Goal: Transaction & Acquisition: Book appointment/travel/reservation

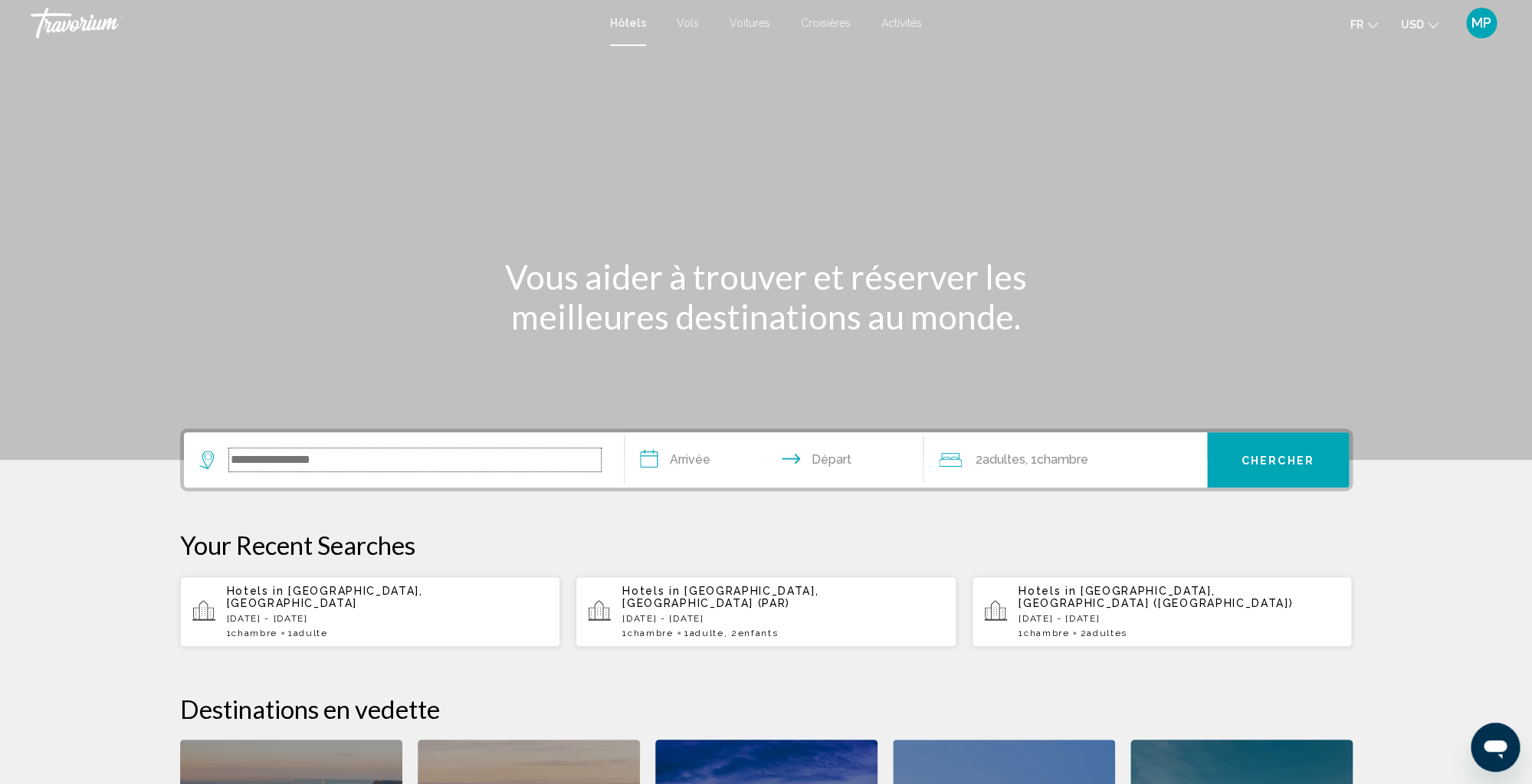
click at [260, 451] on input "Search widget" at bounding box center [415, 460] width 372 height 23
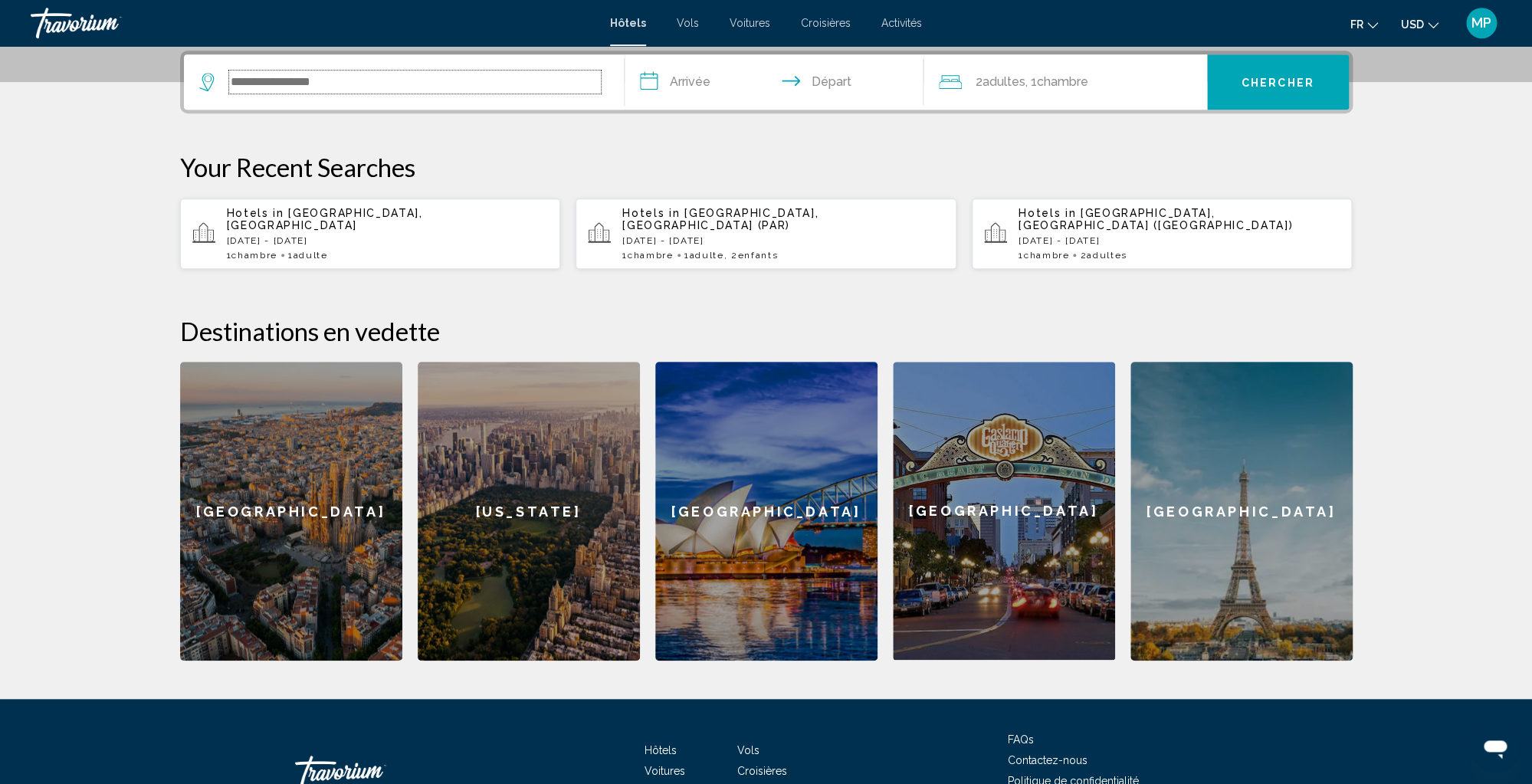
scroll to position [379, 0]
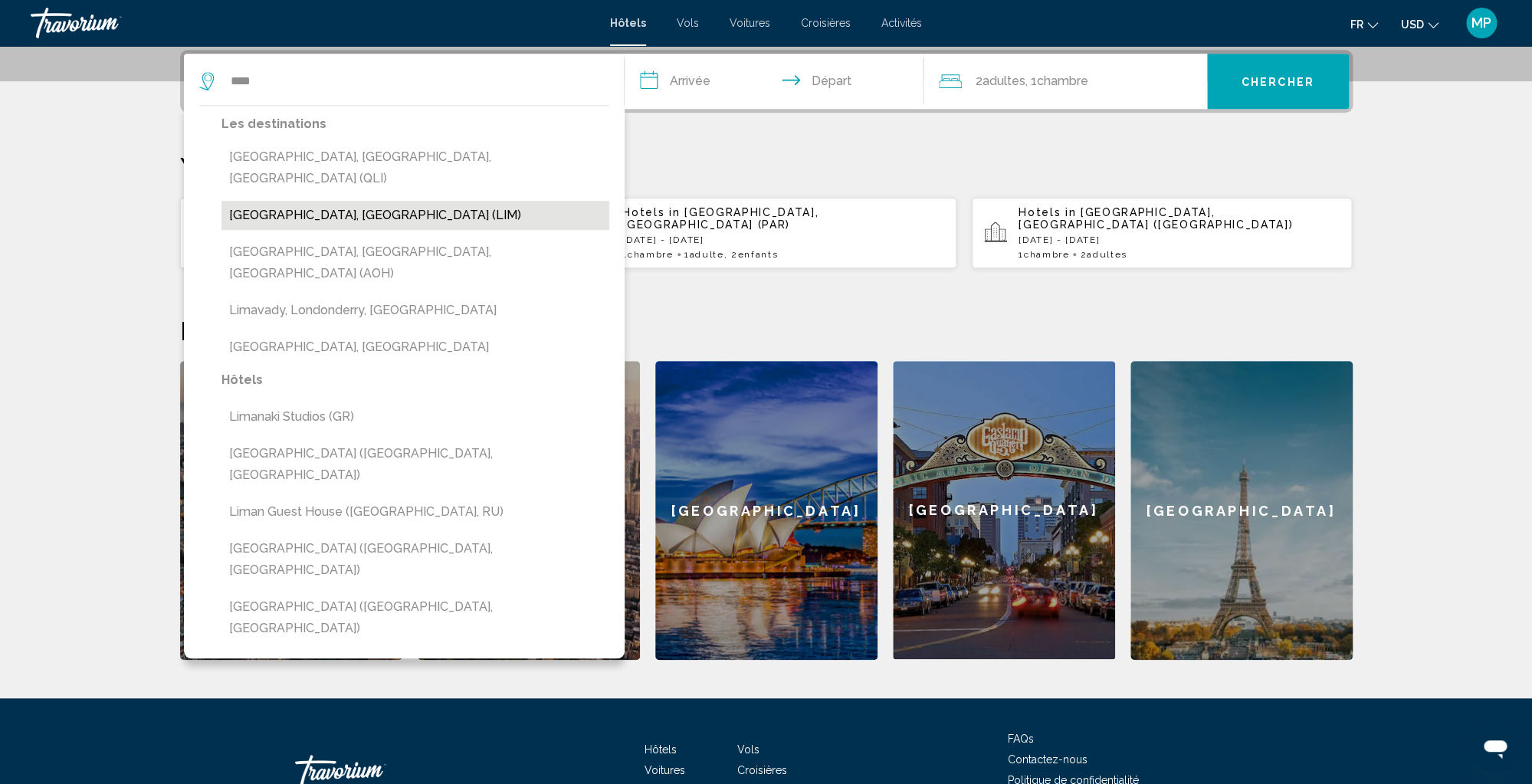
click at [278, 201] on button "[GEOGRAPHIC_DATA], [GEOGRAPHIC_DATA] (LIM)" at bounding box center [415, 215] width 387 height 29
type input "**********"
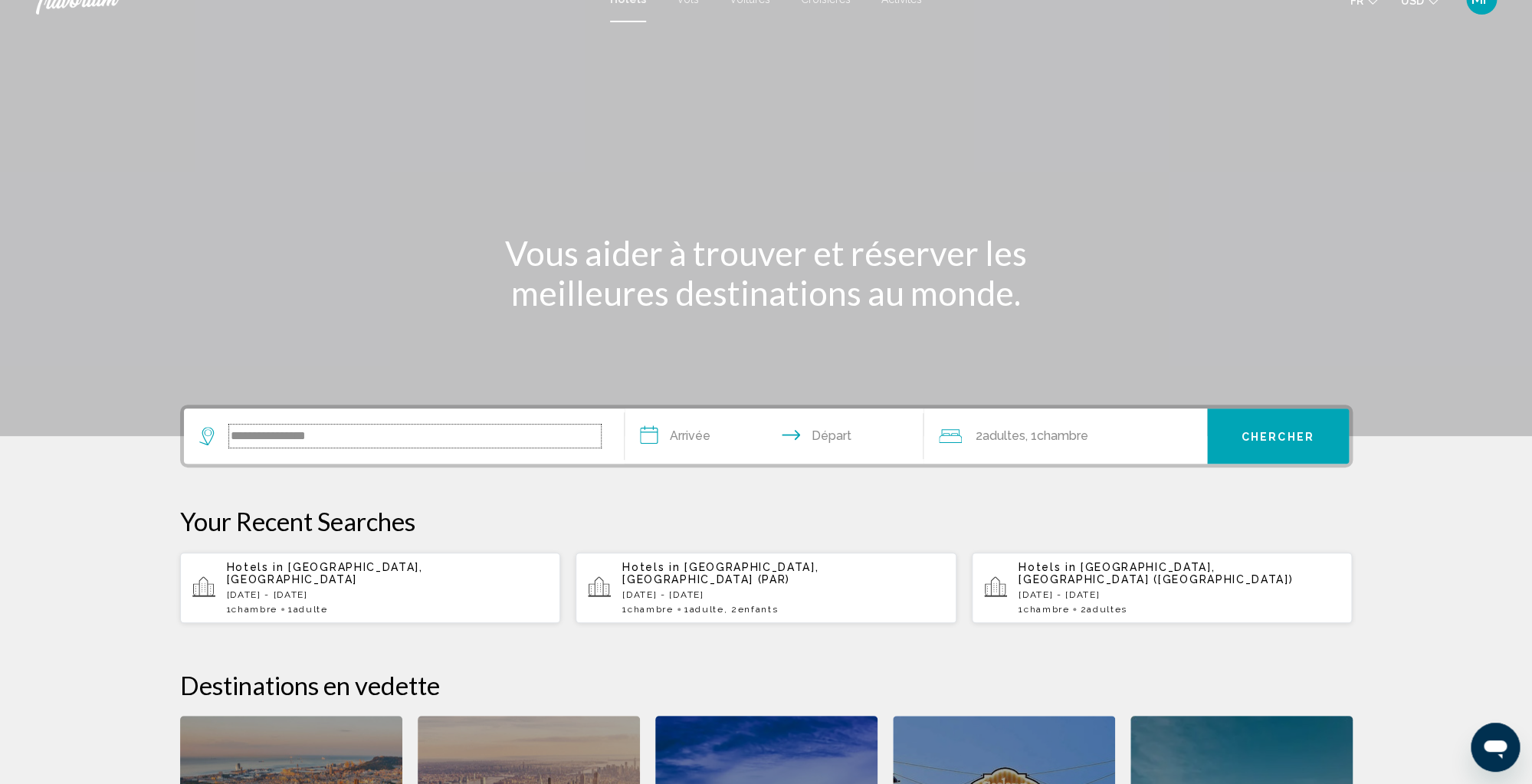
scroll to position [0, 0]
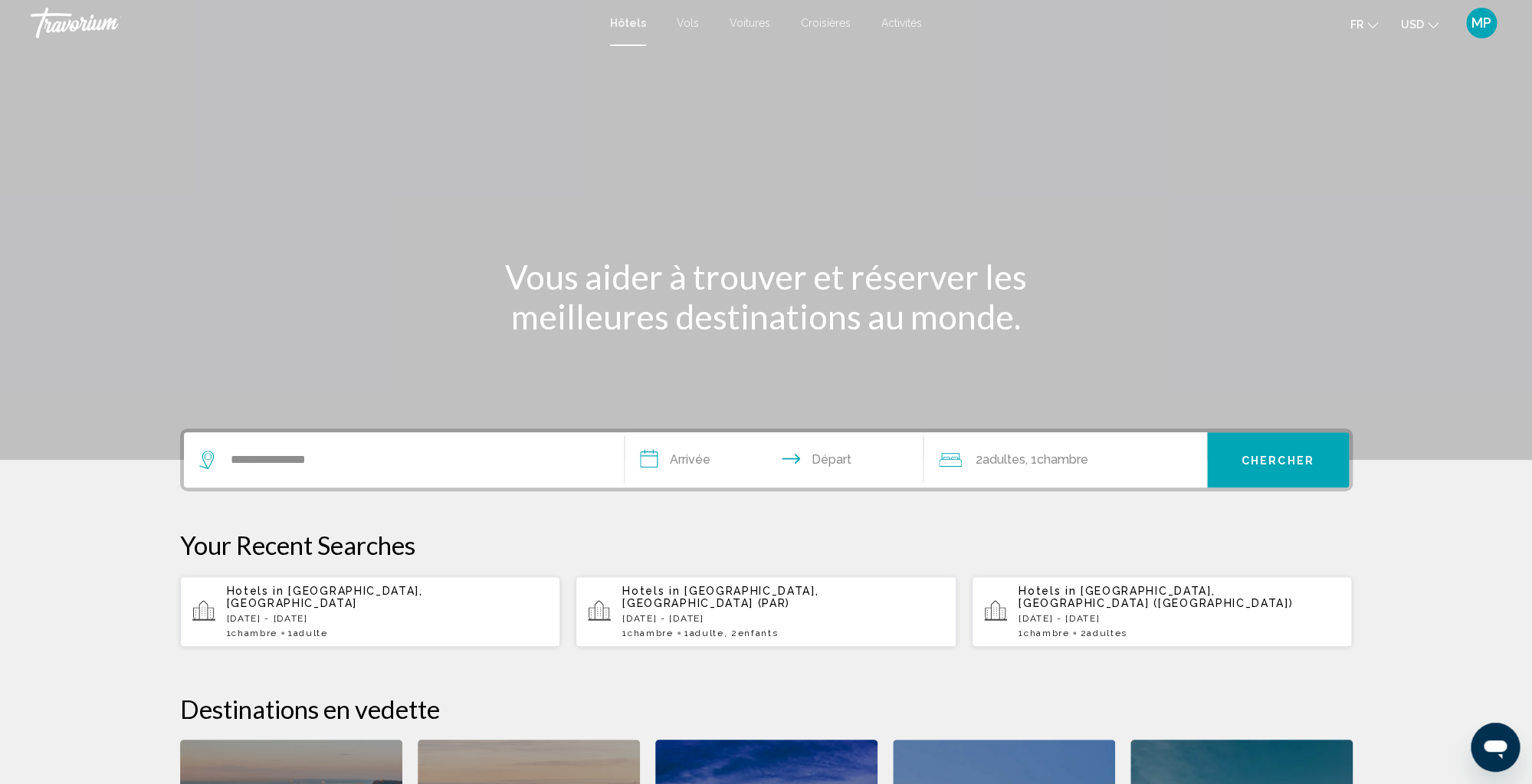
click at [682, 461] on input "**********" at bounding box center [777, 462] width 305 height 60
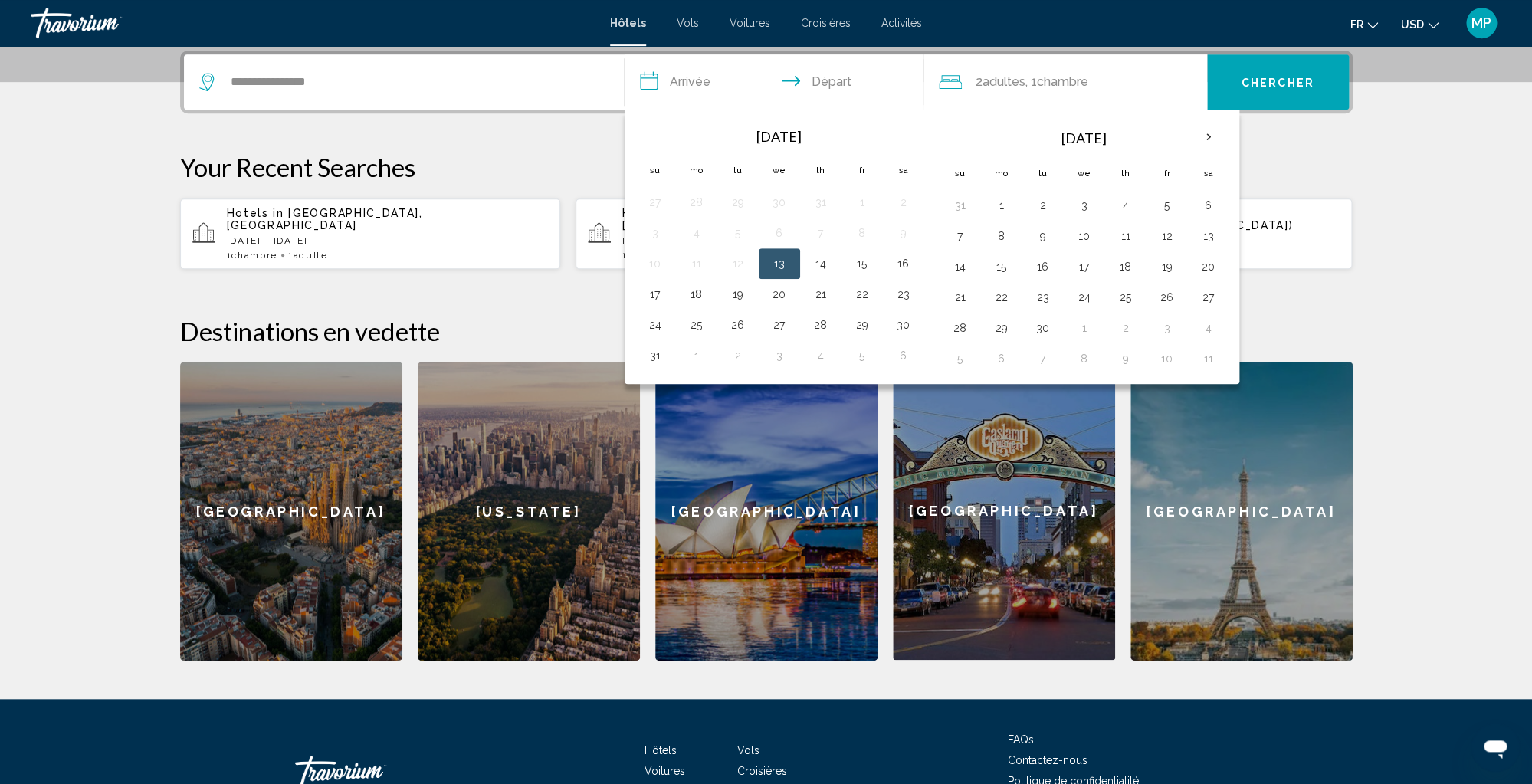
scroll to position [379, 0]
click at [781, 294] on button "20" at bounding box center [779, 294] width 25 height 21
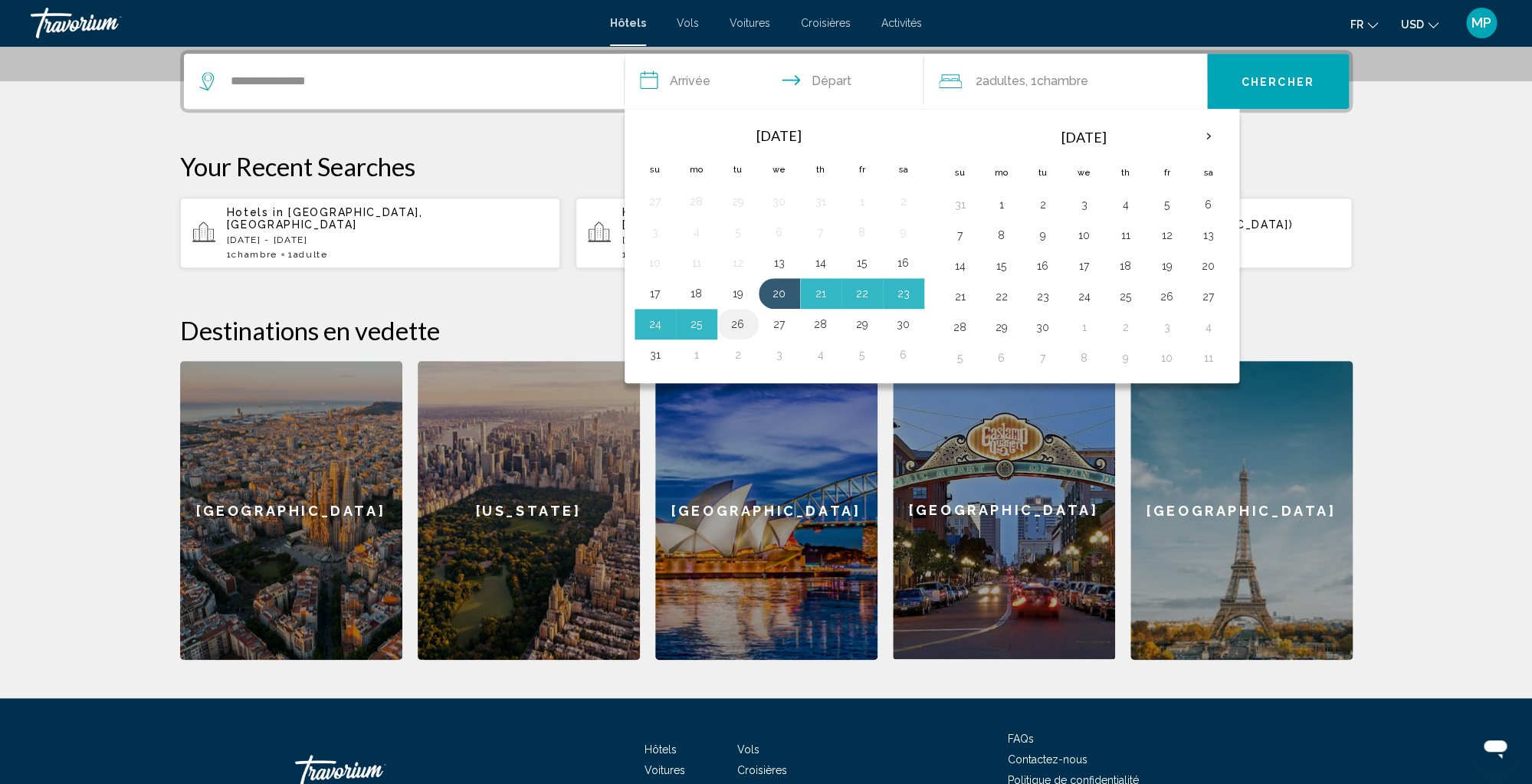
click at [739, 326] on button "26" at bounding box center [738, 324] width 25 height 21
type input "**********"
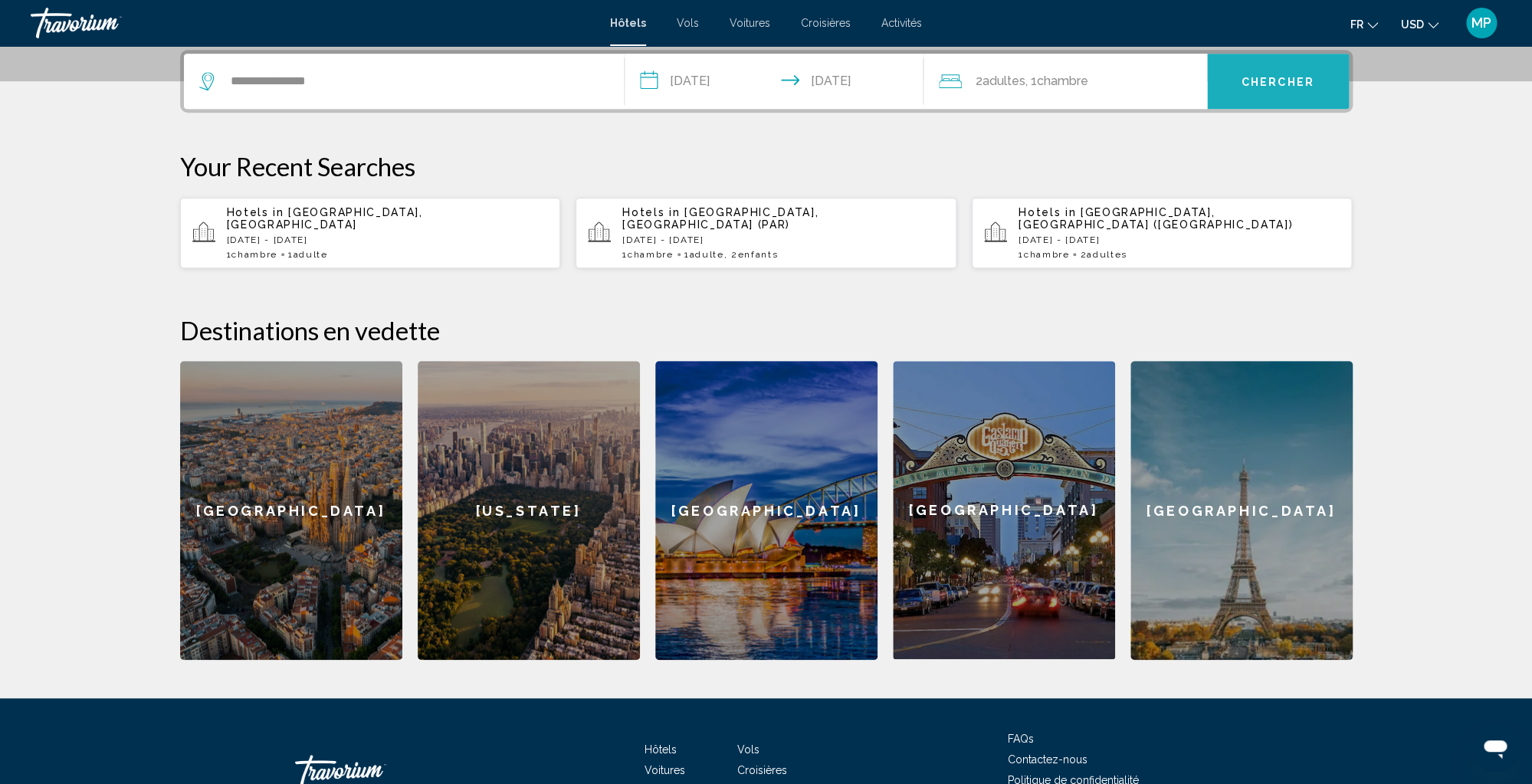
click at [1277, 82] on span "Chercher" at bounding box center [1278, 81] width 73 height 12
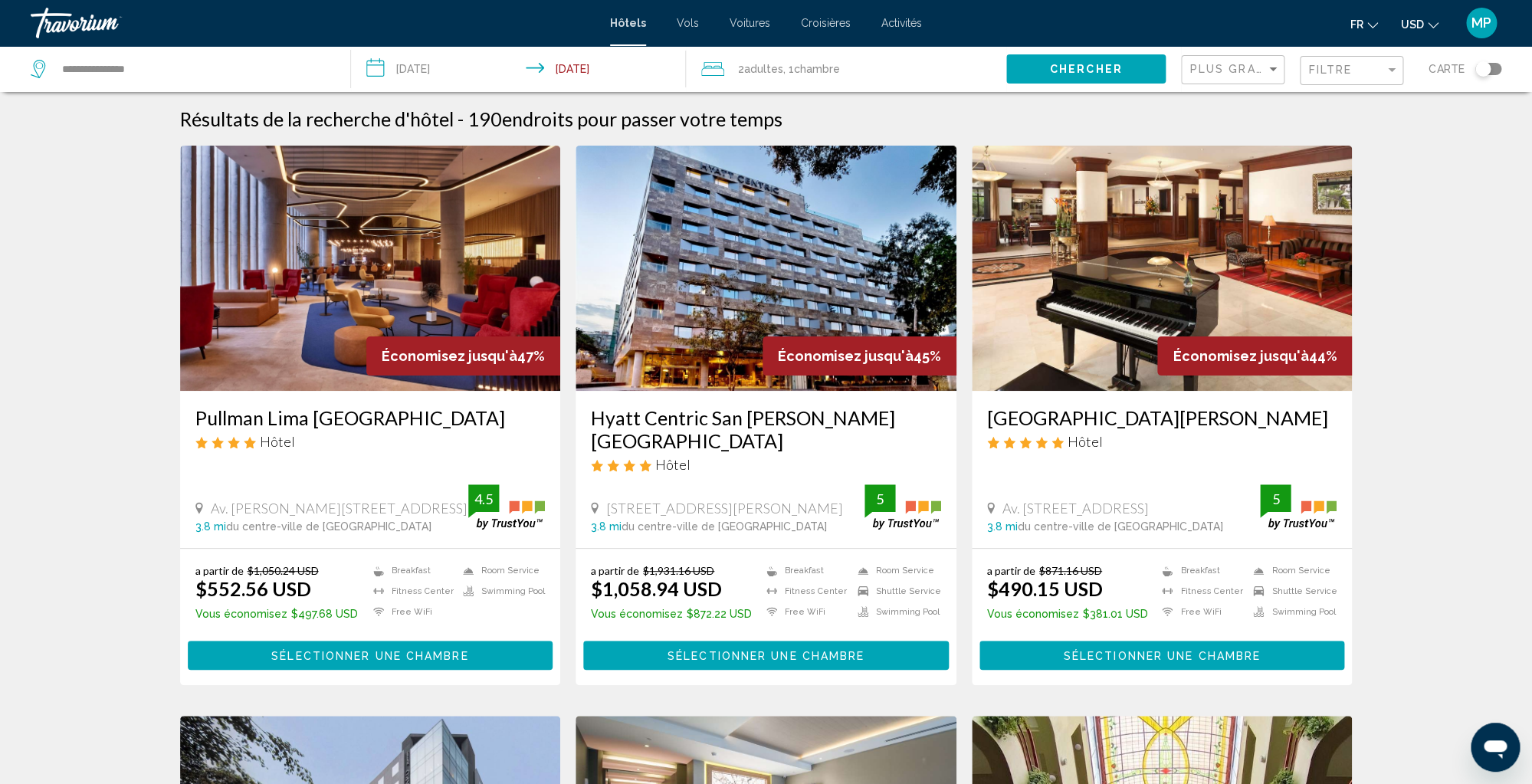
click at [1433, 26] on icon "Change currency" at bounding box center [1433, 25] width 11 height 11
click at [1398, 102] on button "CAD (Can$)" at bounding box center [1388, 100] width 77 height 20
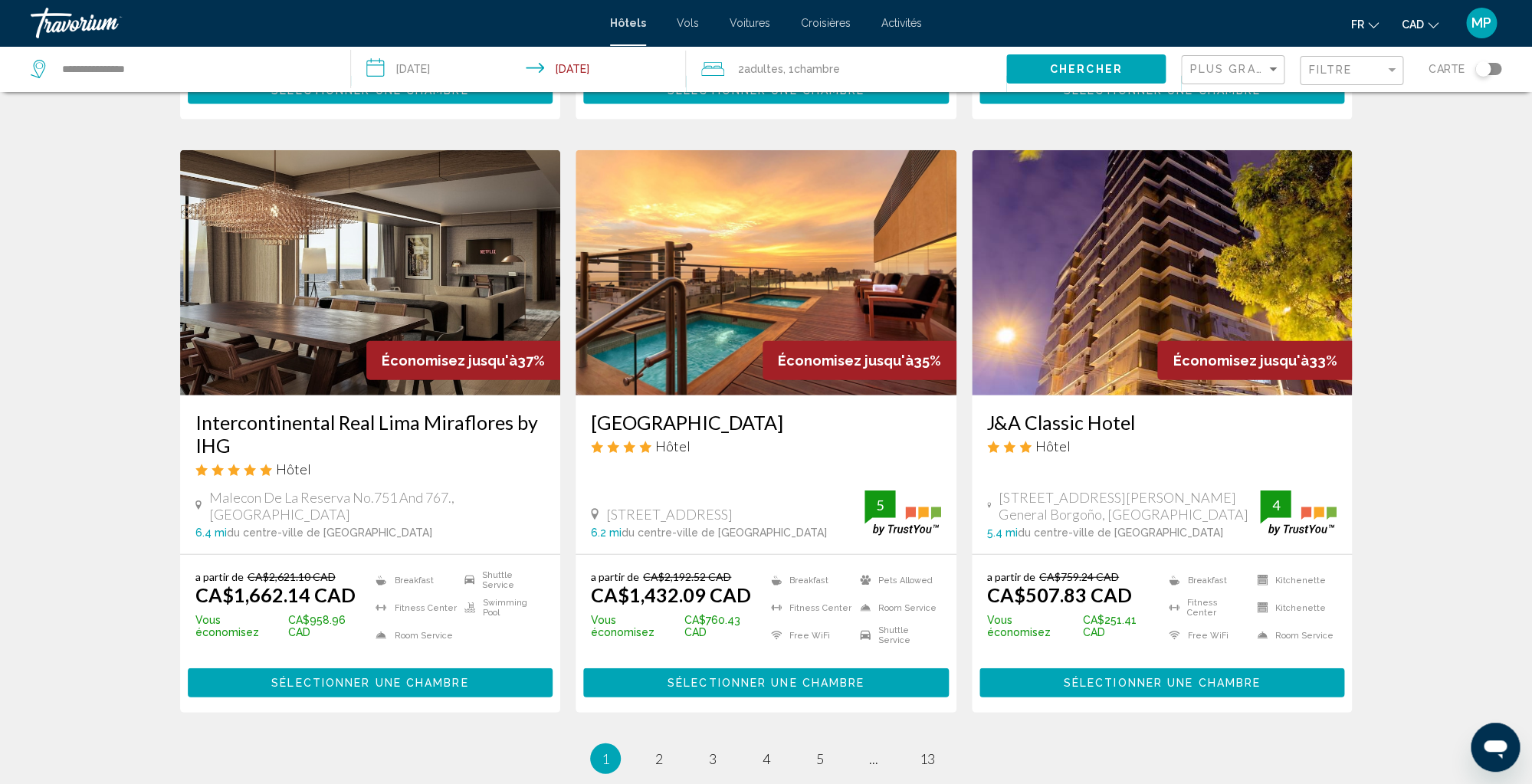
scroll to position [1770, 0]
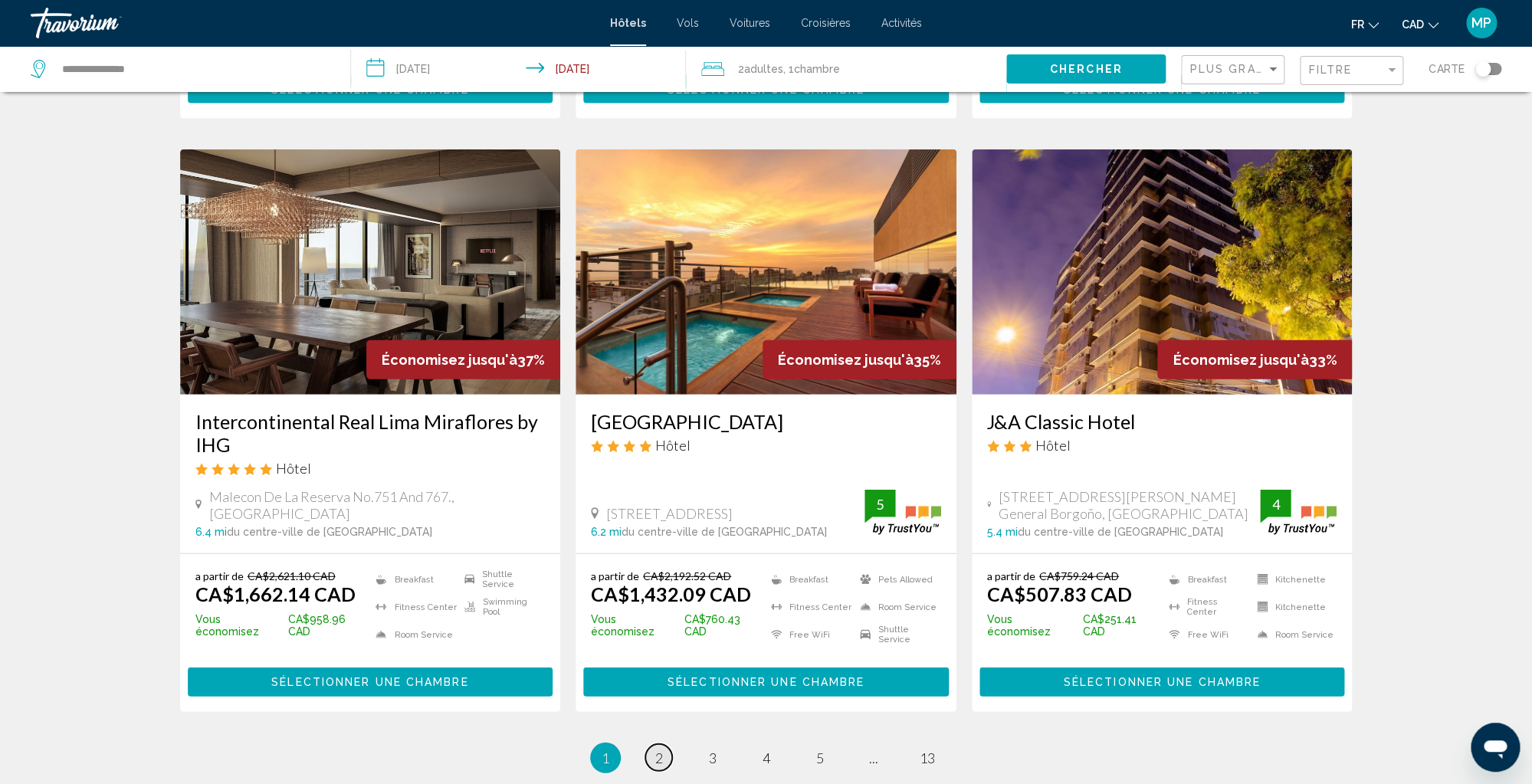
click at [661, 750] on span "2" at bounding box center [659, 758] width 8 height 17
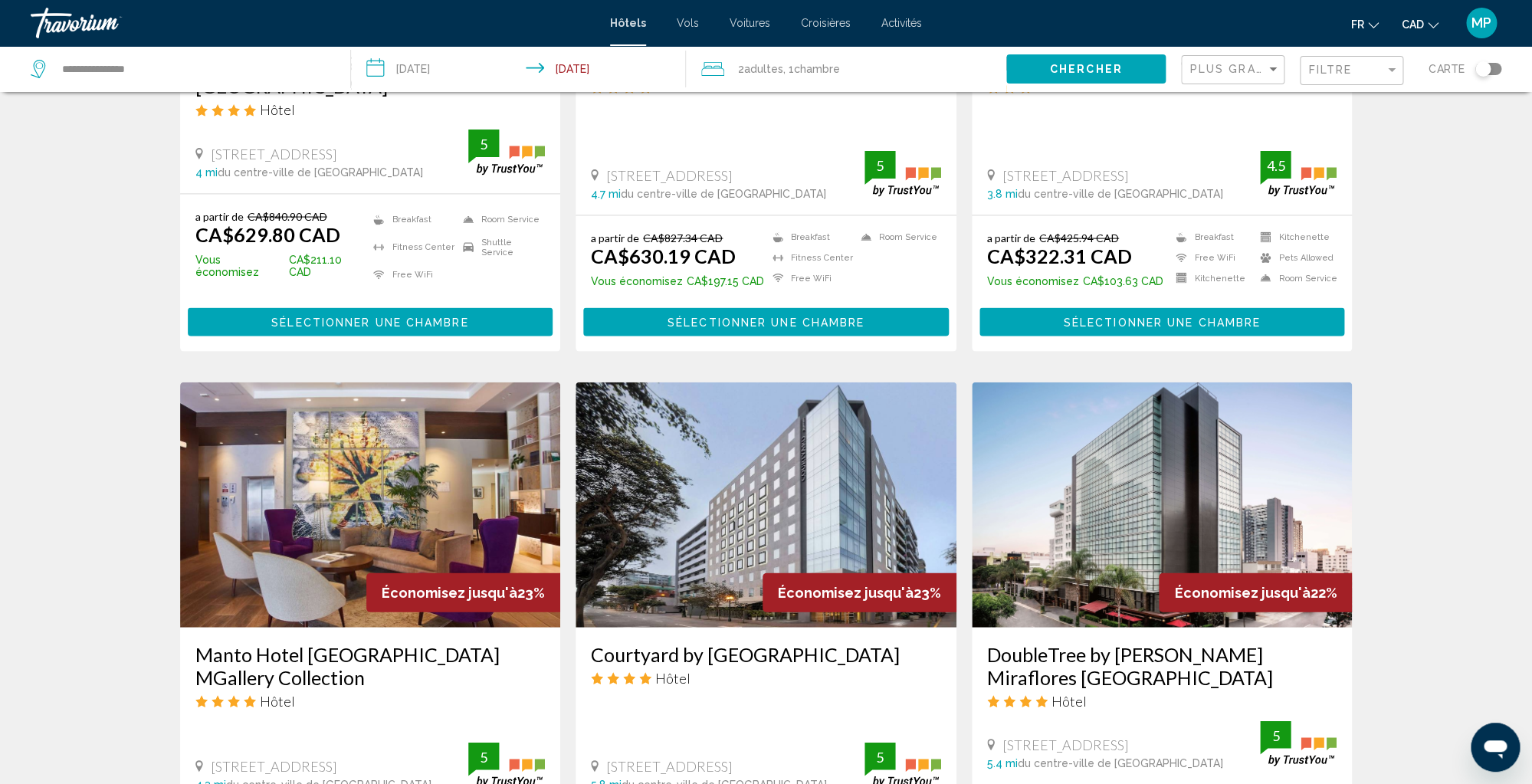
scroll to position [1541, 0]
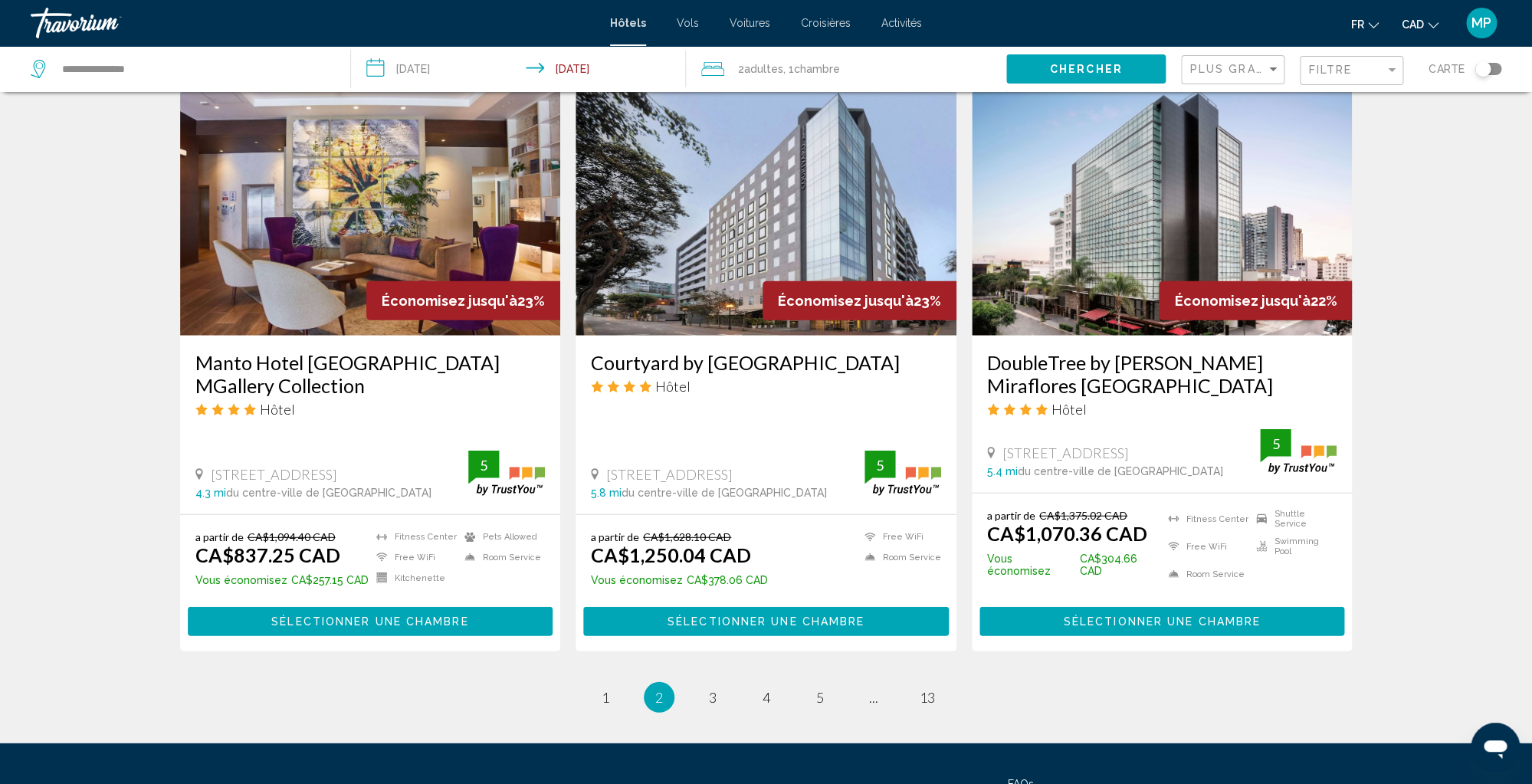
scroll to position [1844, 0]
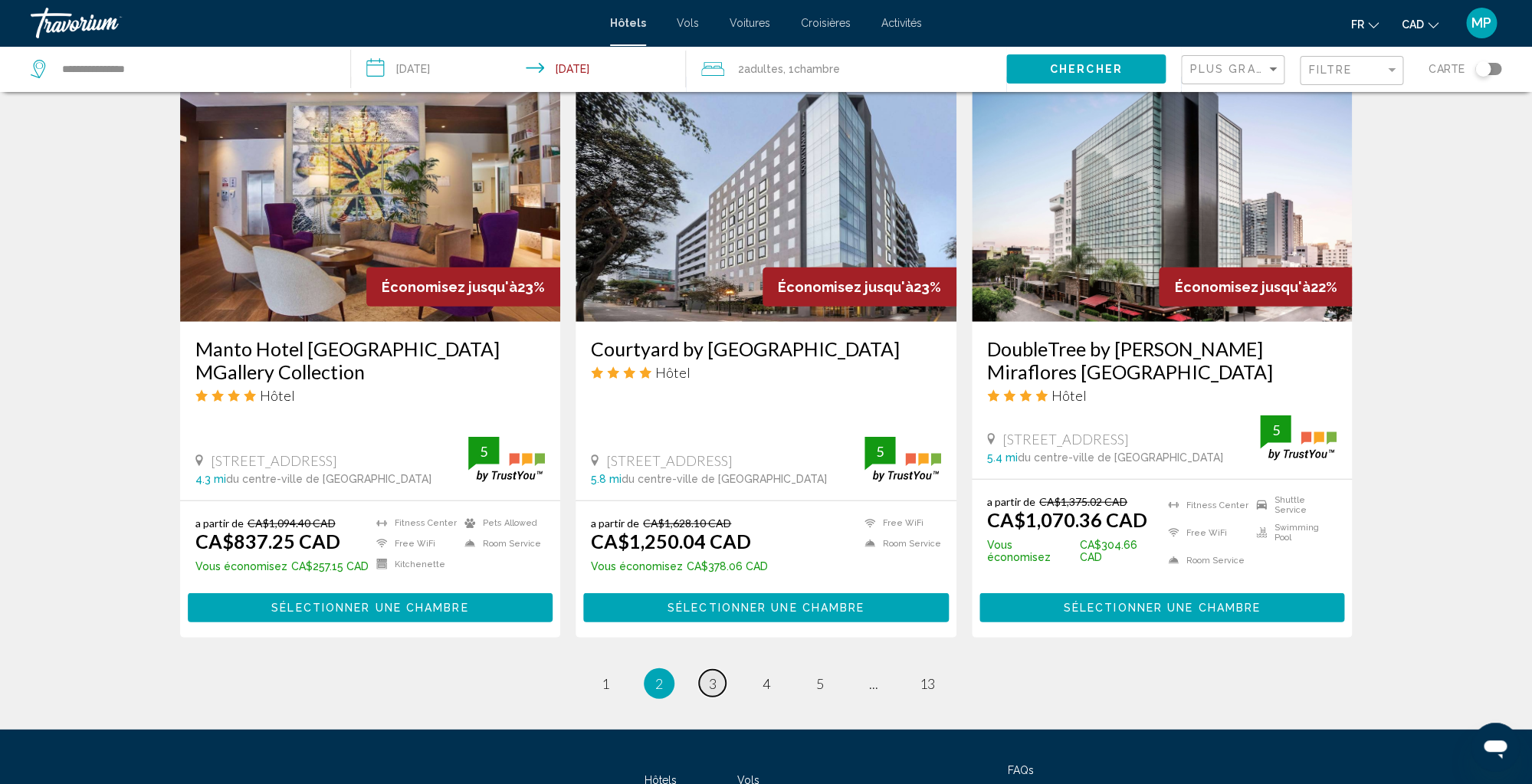
click at [711, 675] on span "3" at bounding box center [712, 684] width 8 height 17
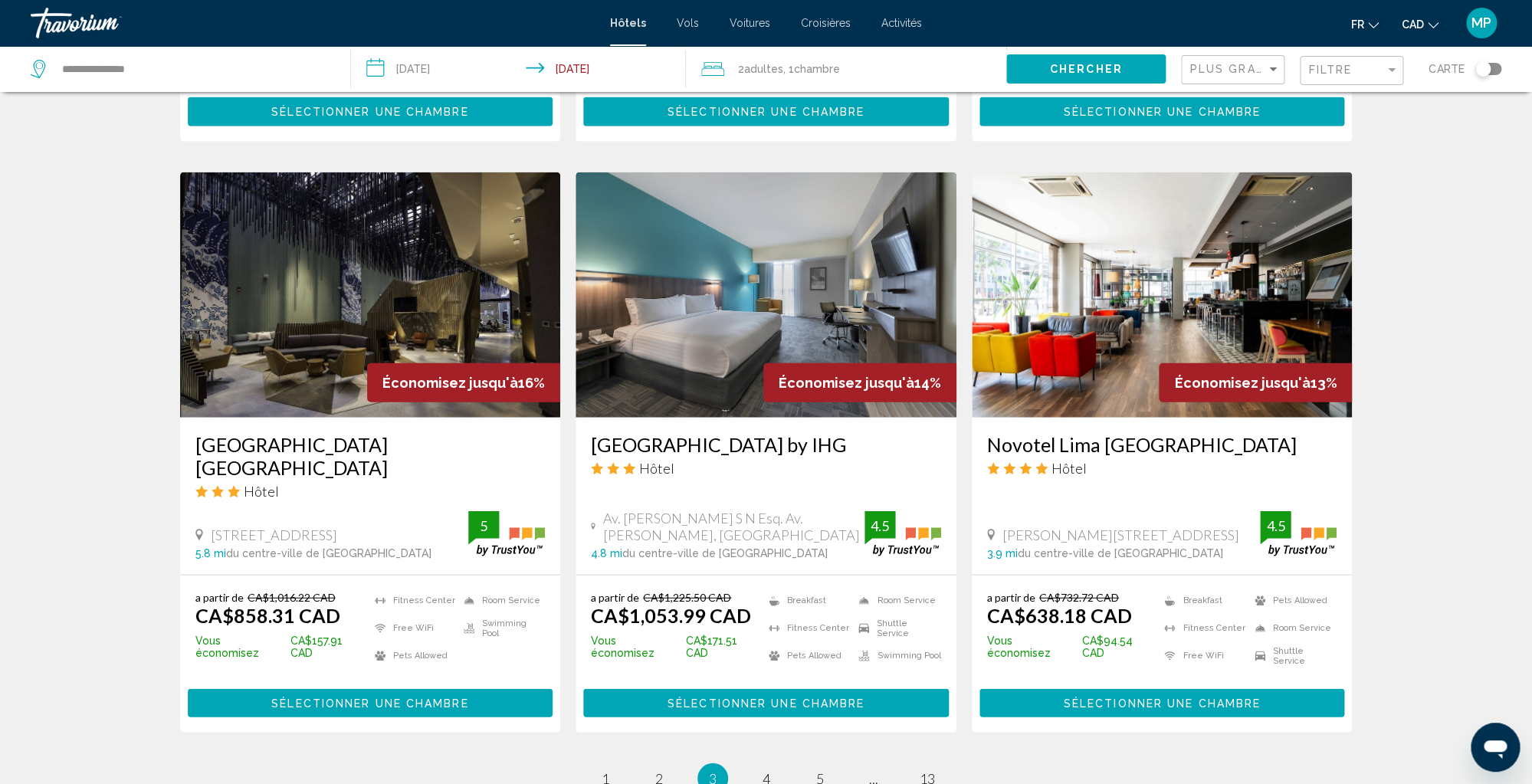
scroll to position [1710, 0]
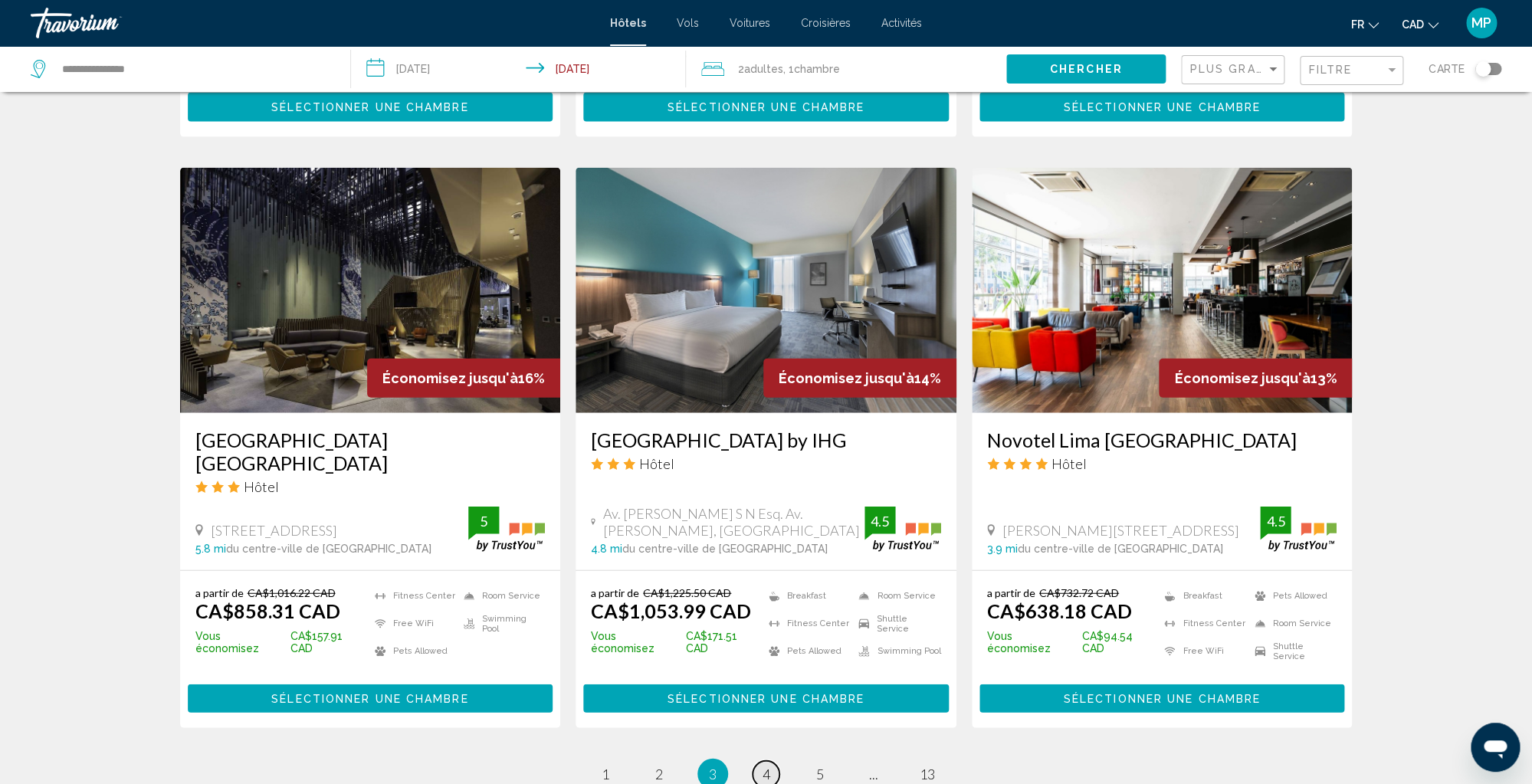
click at [771, 761] on link "page 4" at bounding box center [766, 774] width 27 height 27
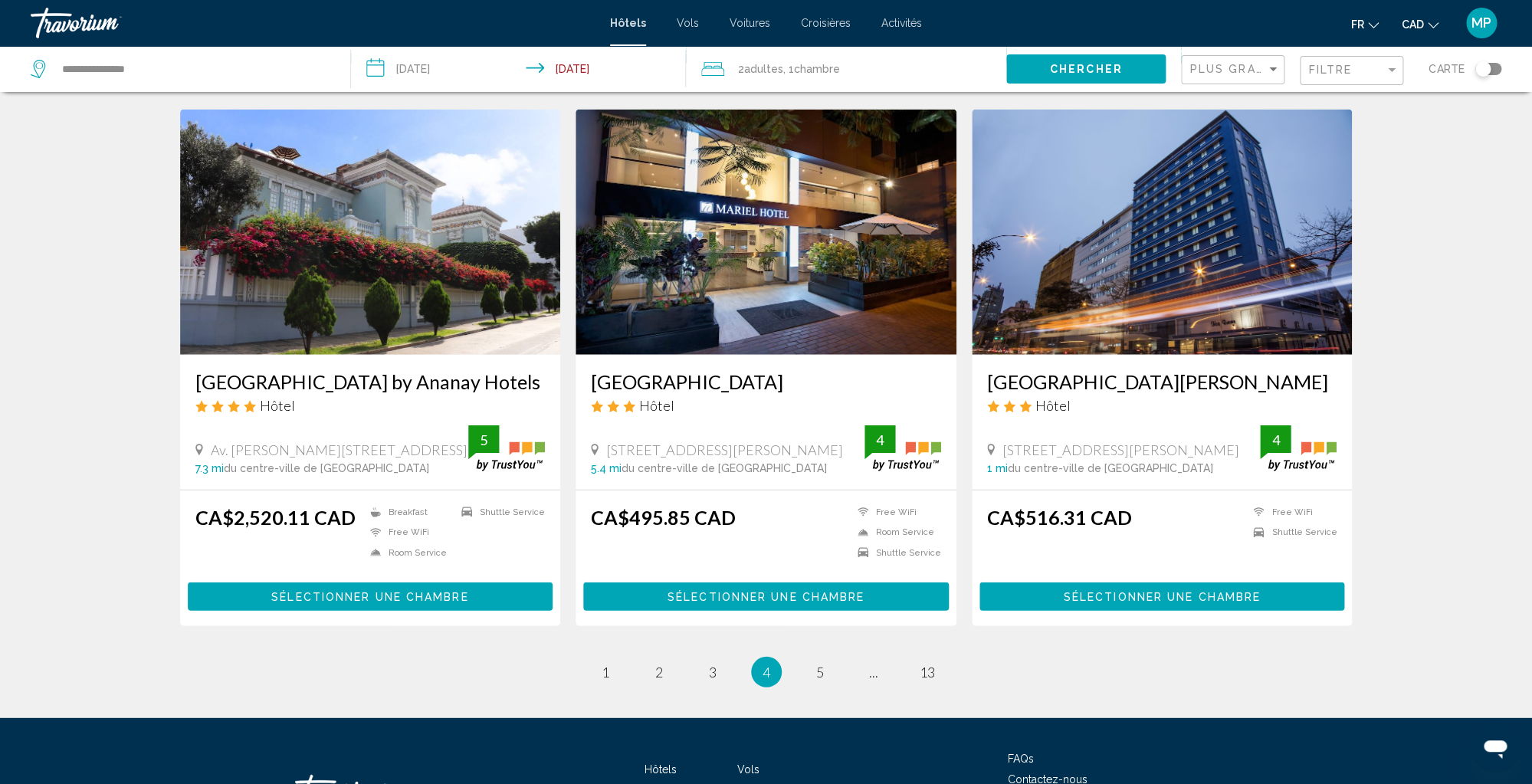
scroll to position [1768, 0]
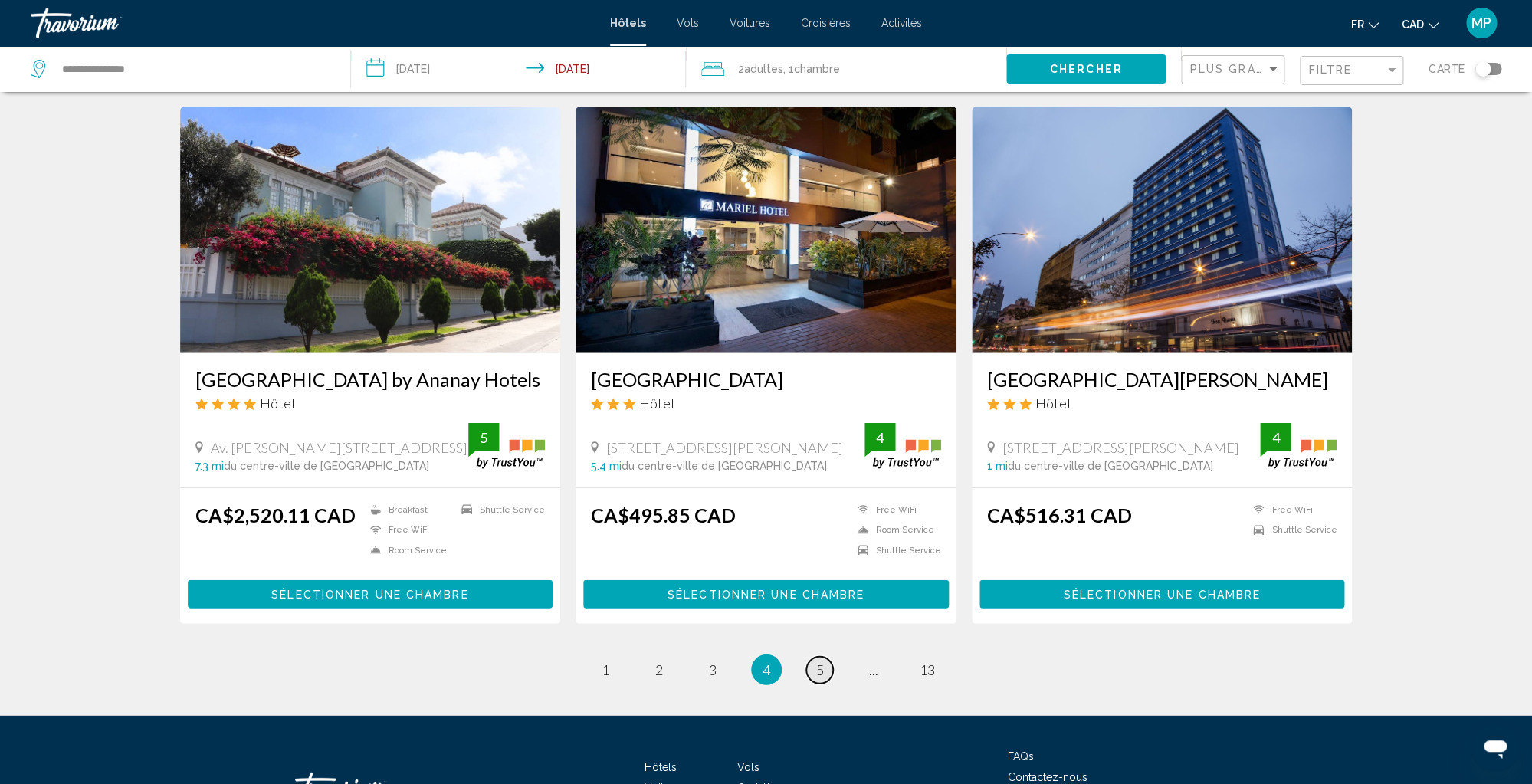
click at [816, 662] on span "5" at bounding box center [820, 670] width 8 height 17
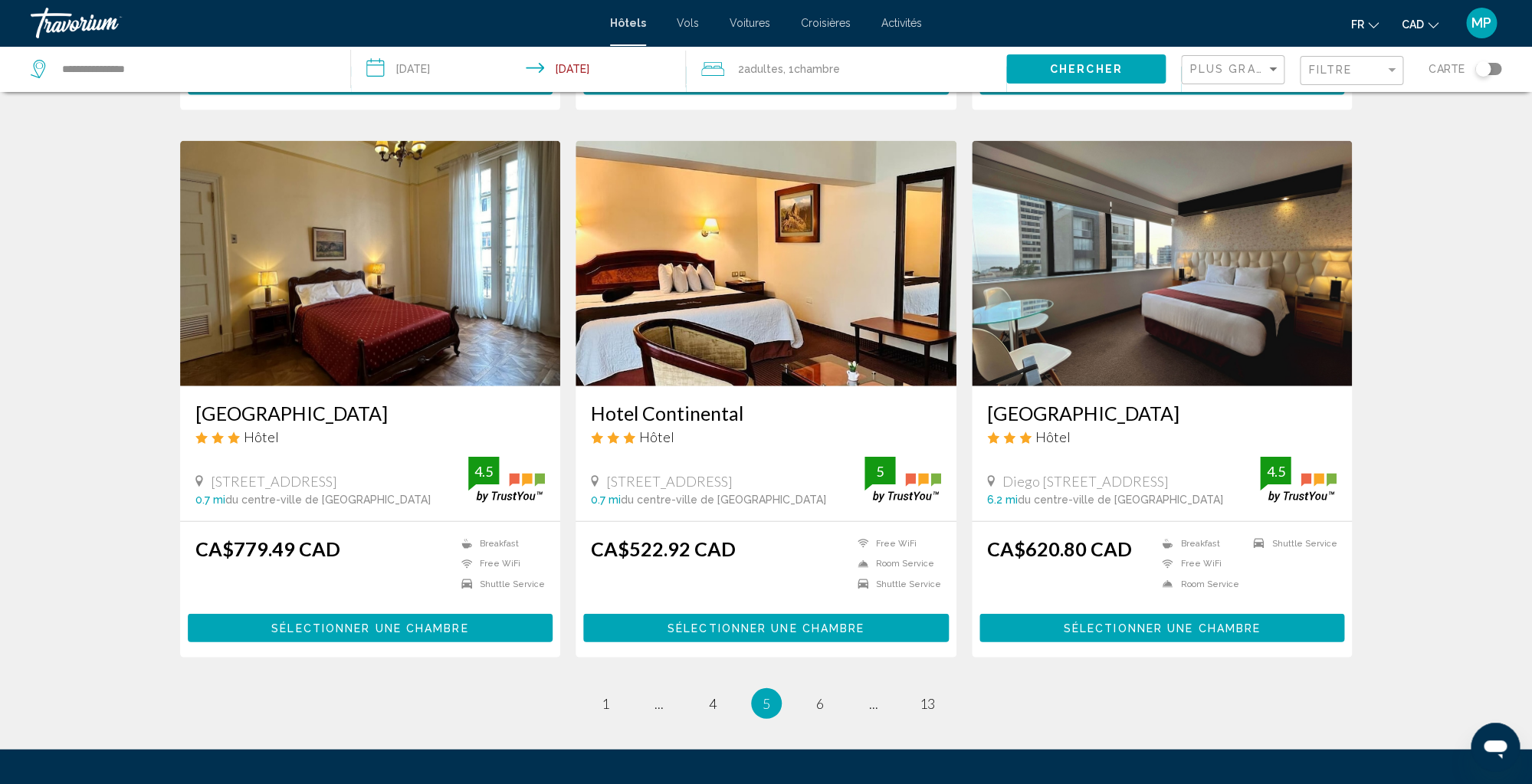
scroll to position [1799, 0]
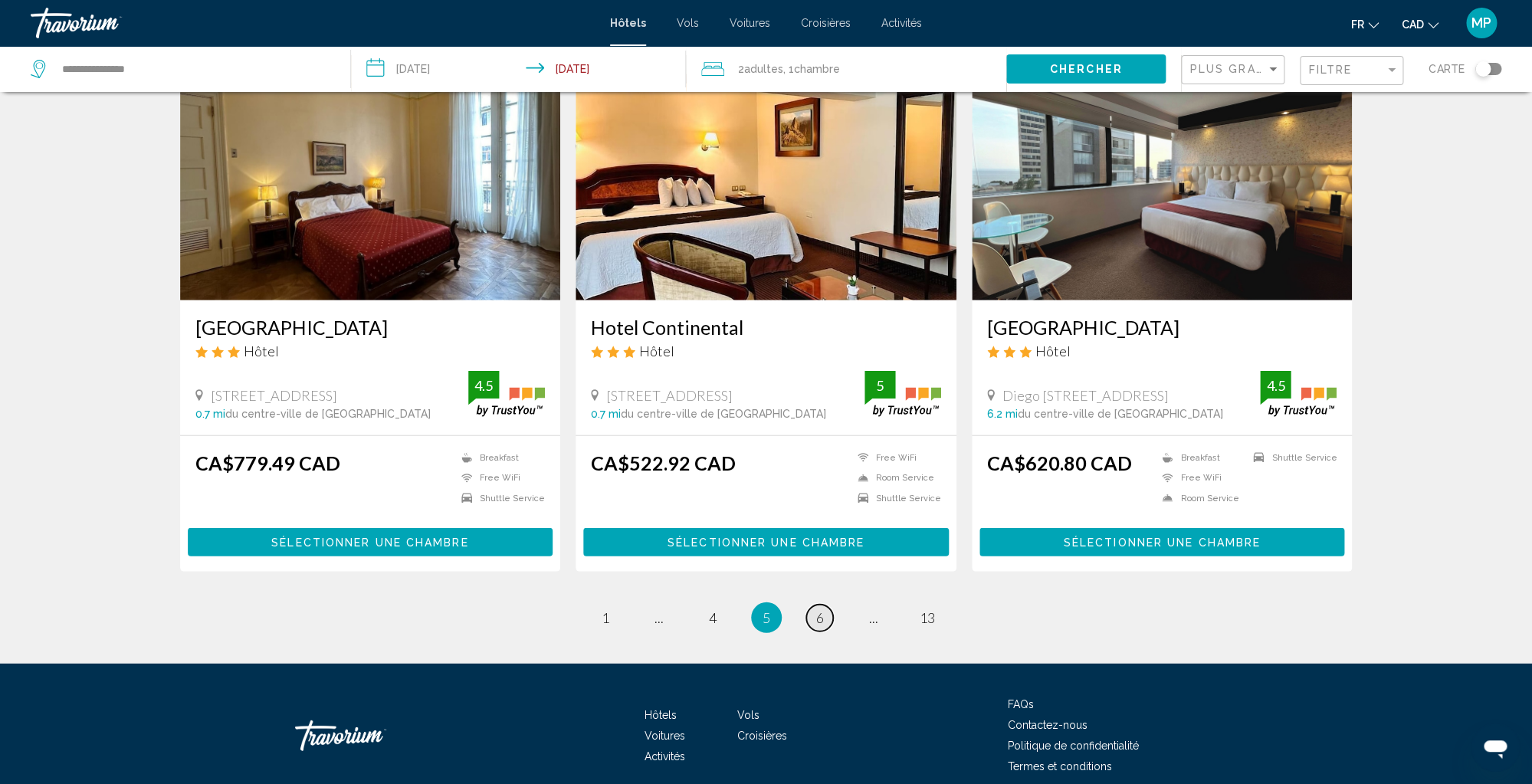
click at [819, 609] on span "6" at bounding box center [820, 618] width 8 height 17
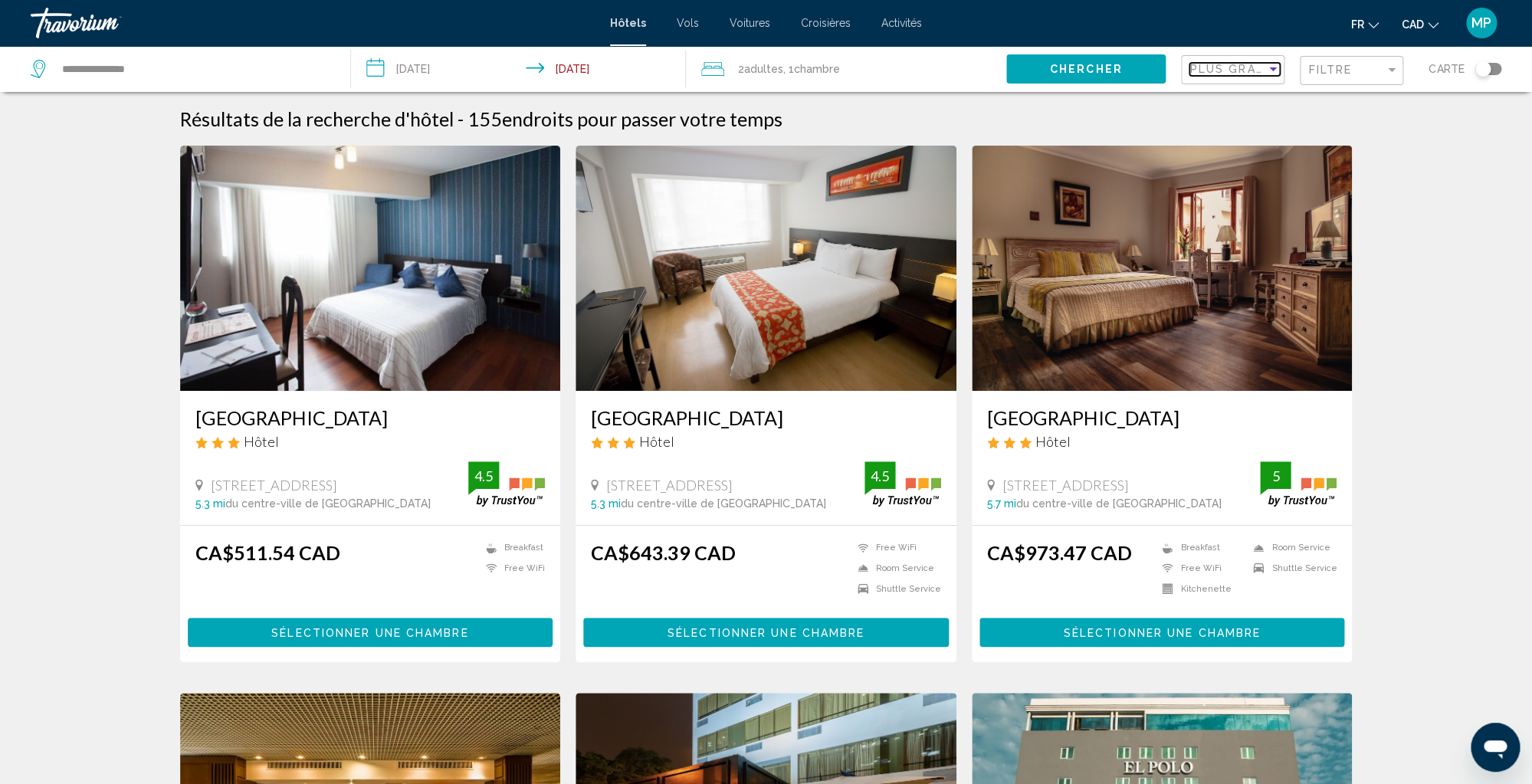
click at [1272, 70] on div "Sort by" at bounding box center [1273, 70] width 8 height 4
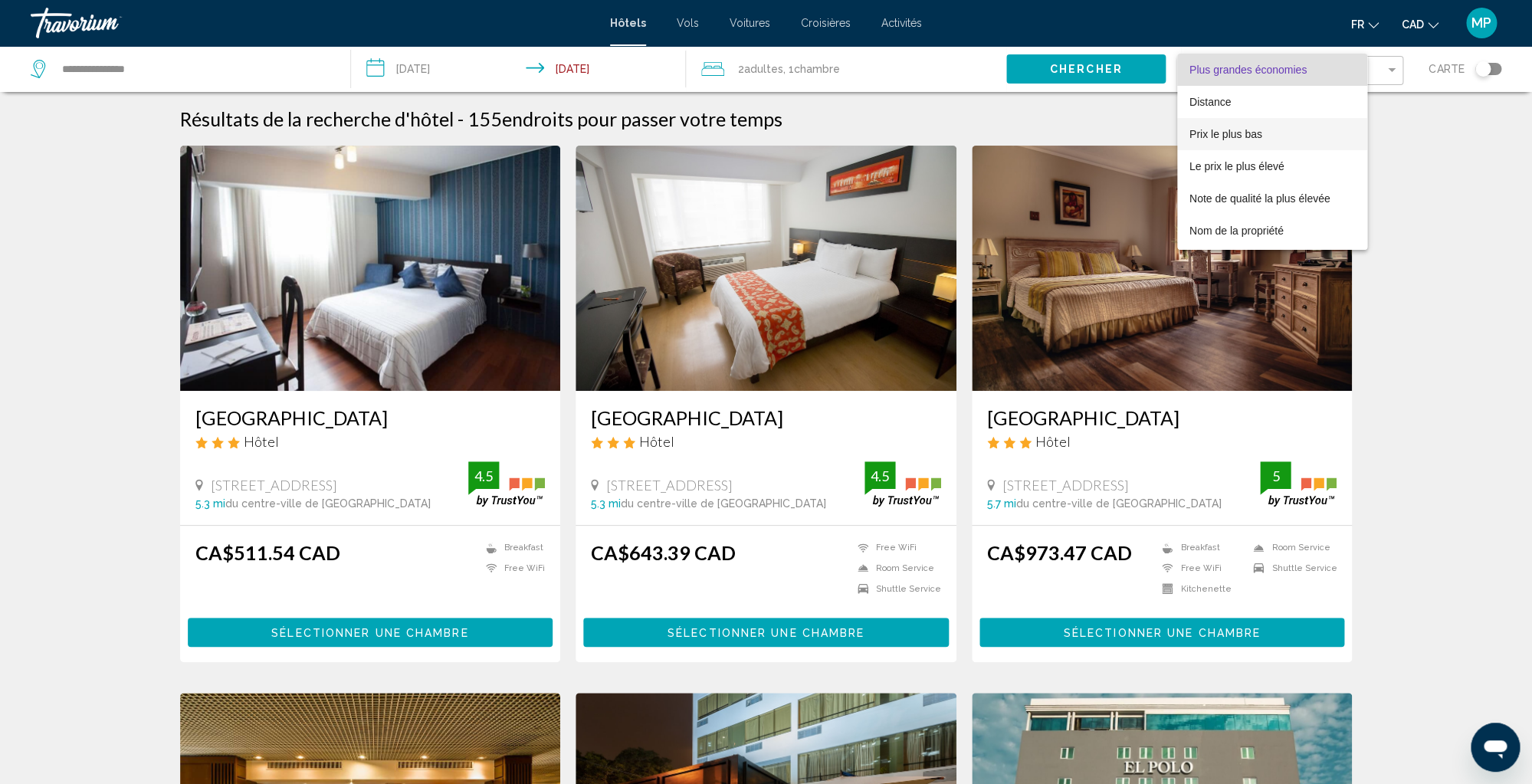
click at [1220, 134] on span "Prix le plus bas" at bounding box center [1226, 134] width 73 height 12
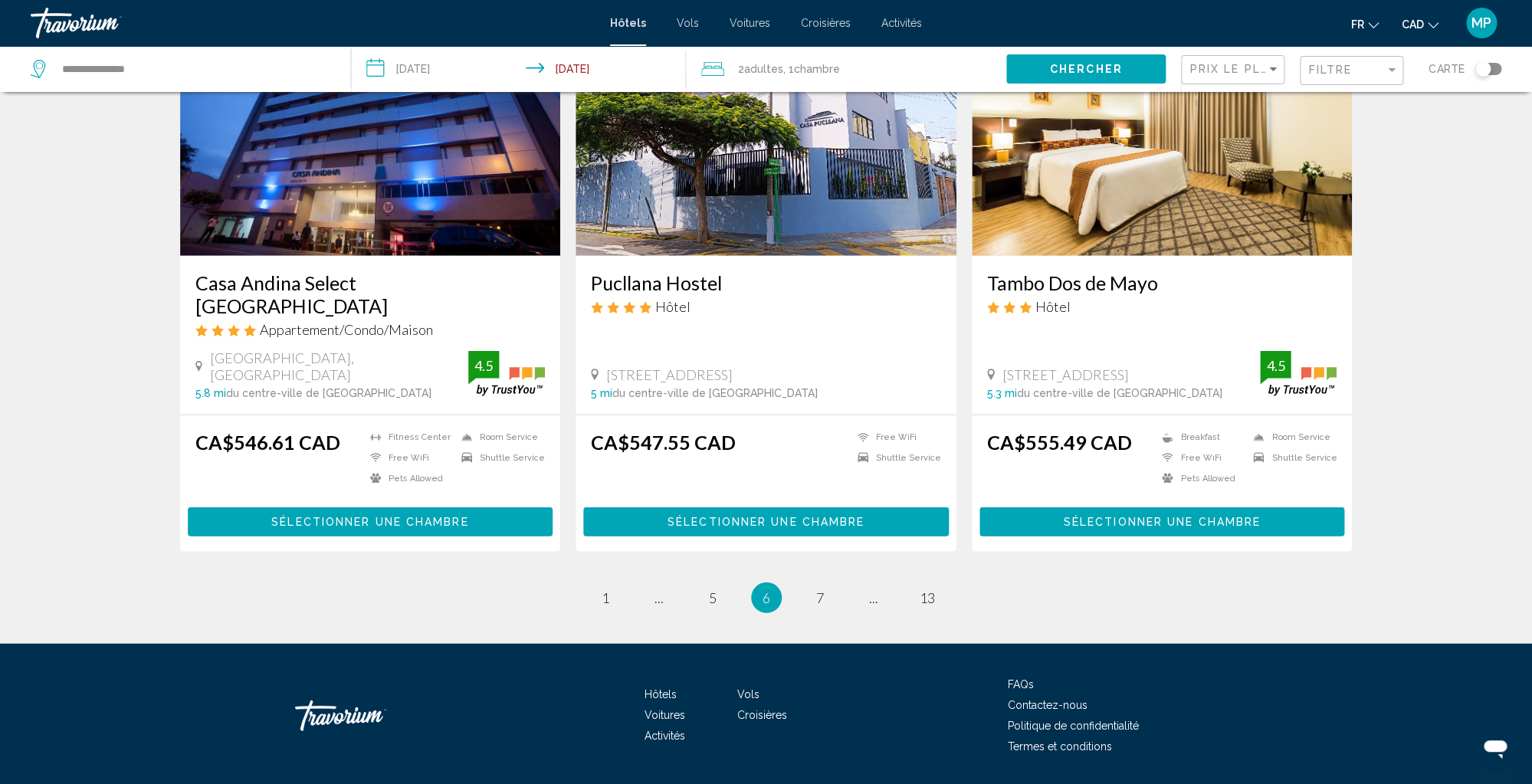
scroll to position [1799, 0]
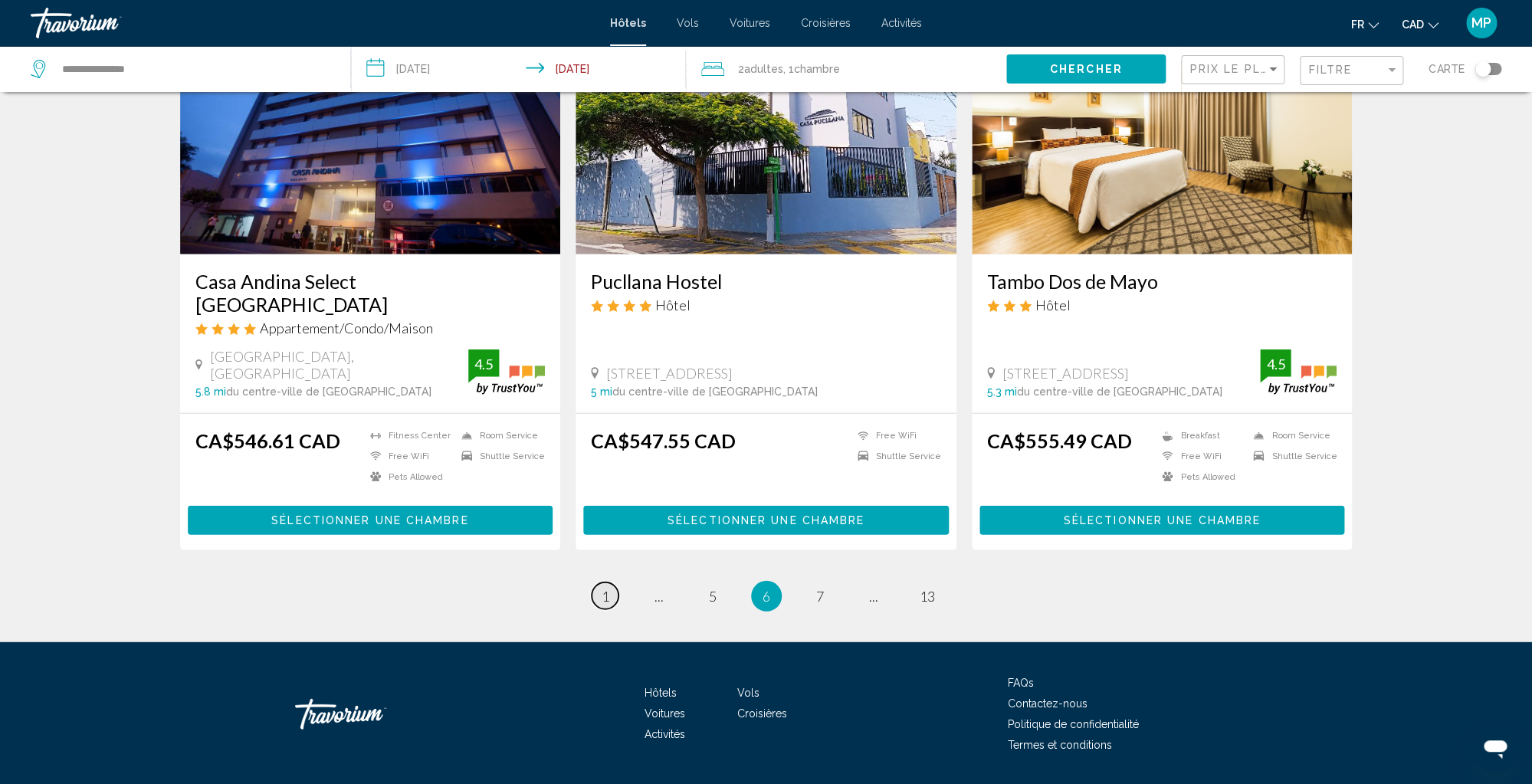
click at [605, 588] on span "1" at bounding box center [605, 597] width 8 height 17
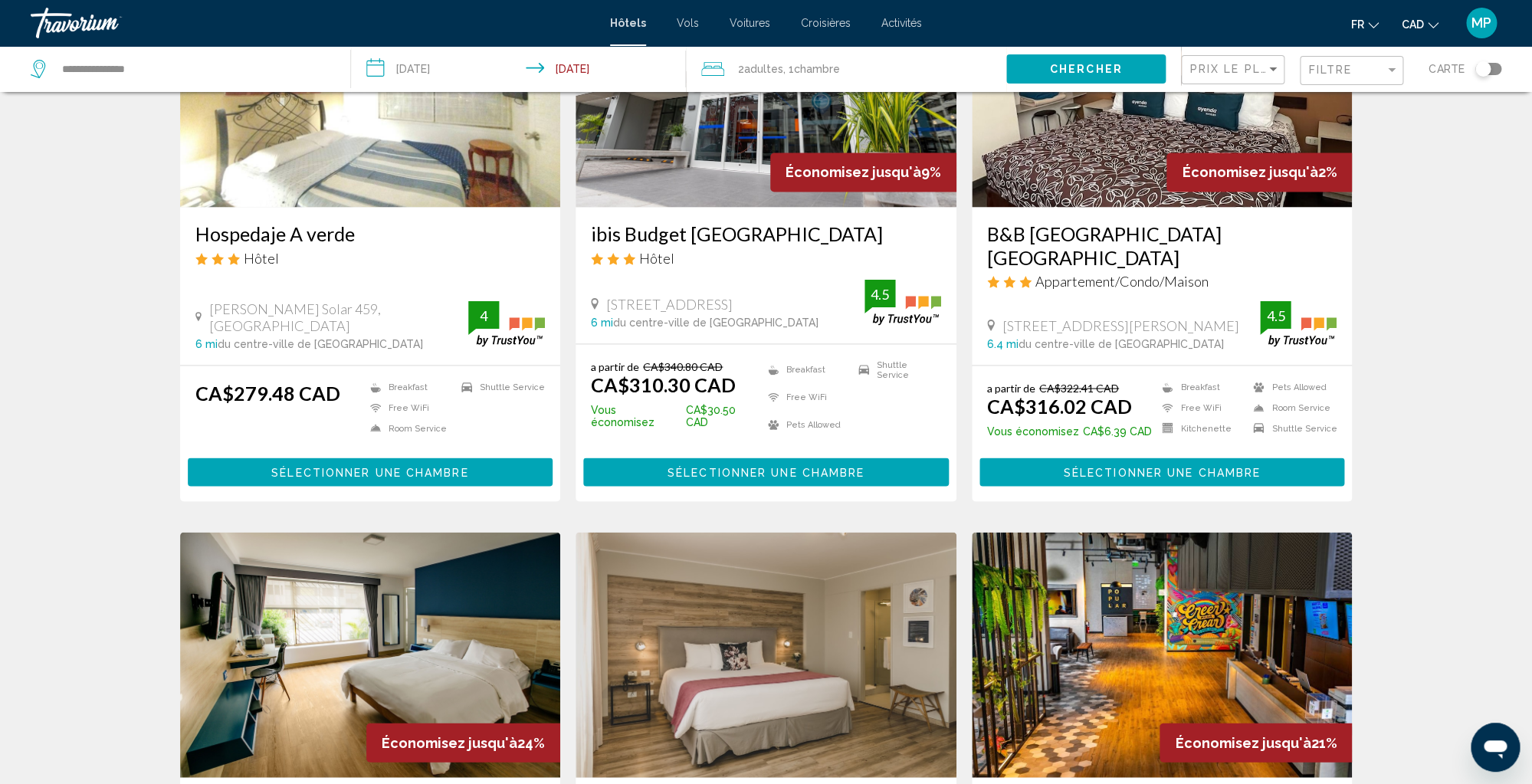
scroll to position [1282, 0]
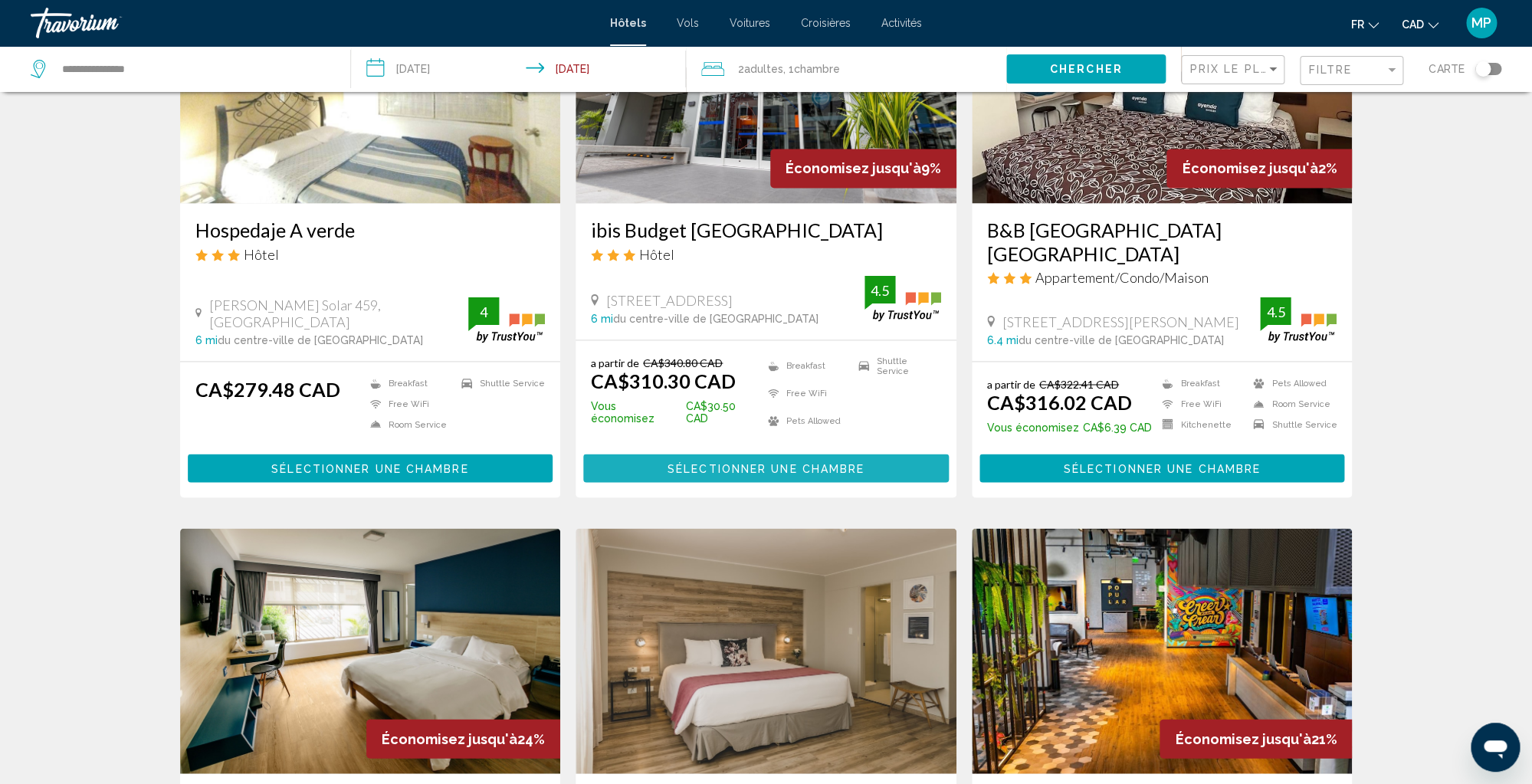
click at [799, 462] on span "Sélectionner une chambre" at bounding box center [766, 468] width 197 height 12
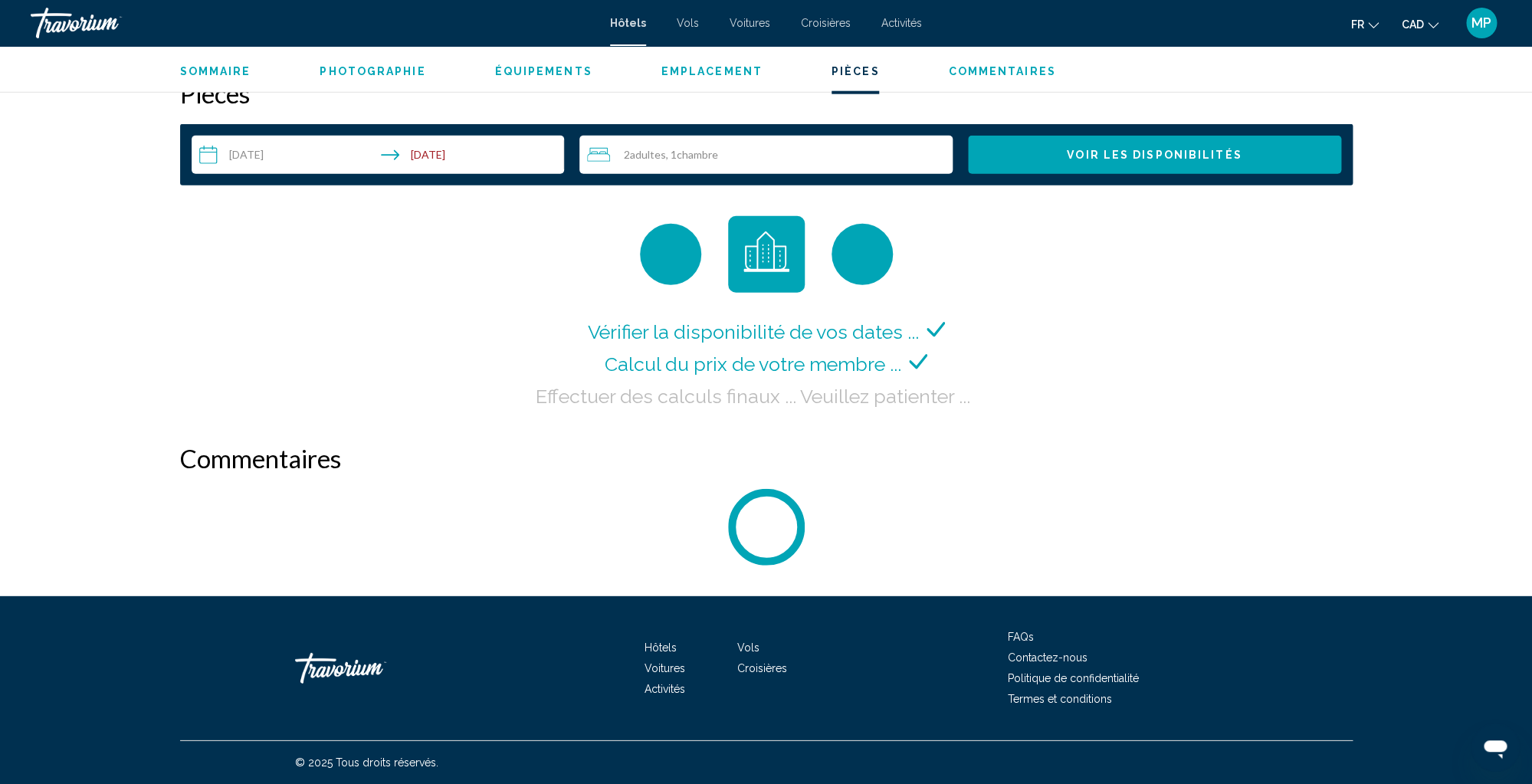
scroll to position [1969, 0]
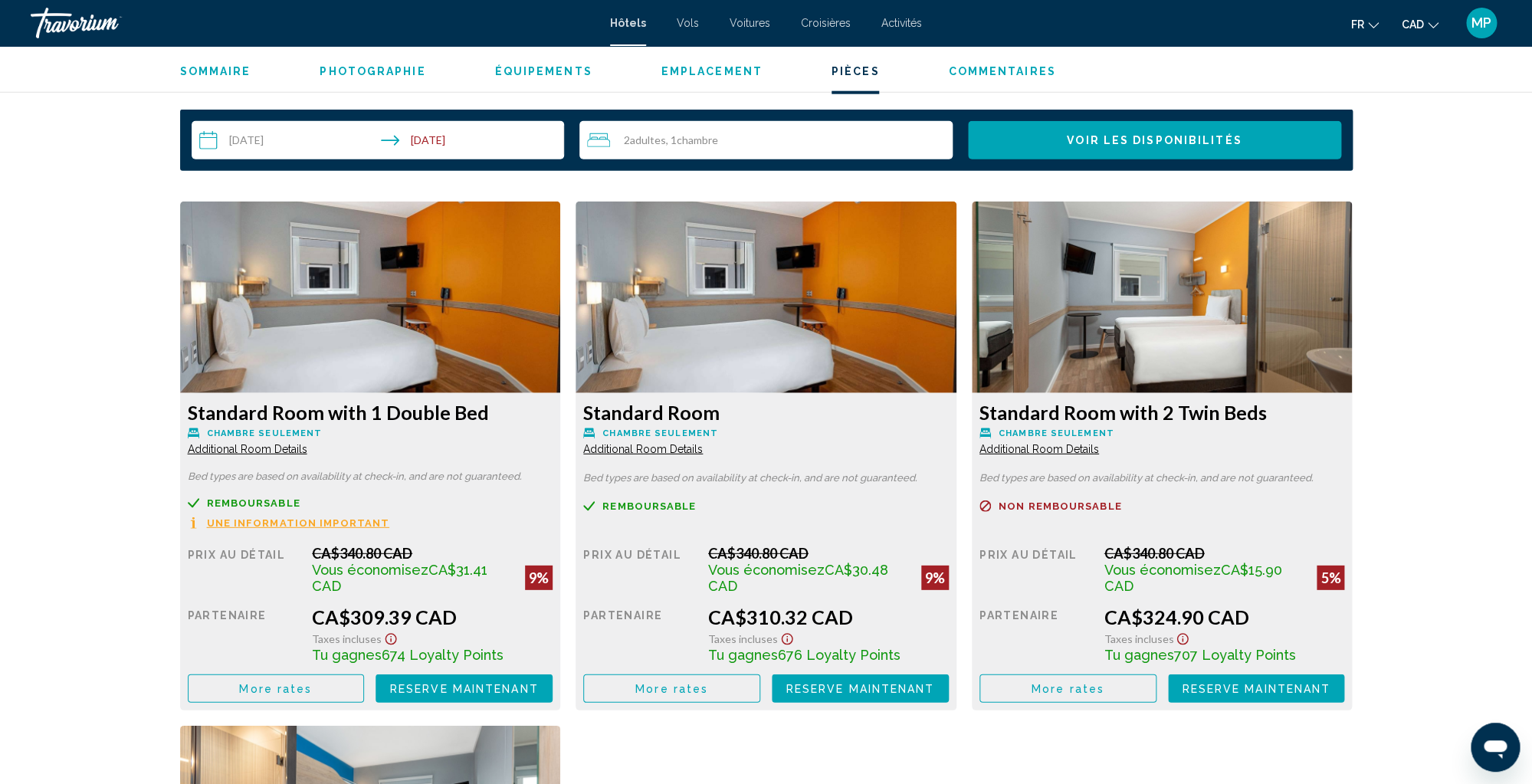
click at [260, 526] on span "Une information important" at bounding box center [298, 523] width 184 height 10
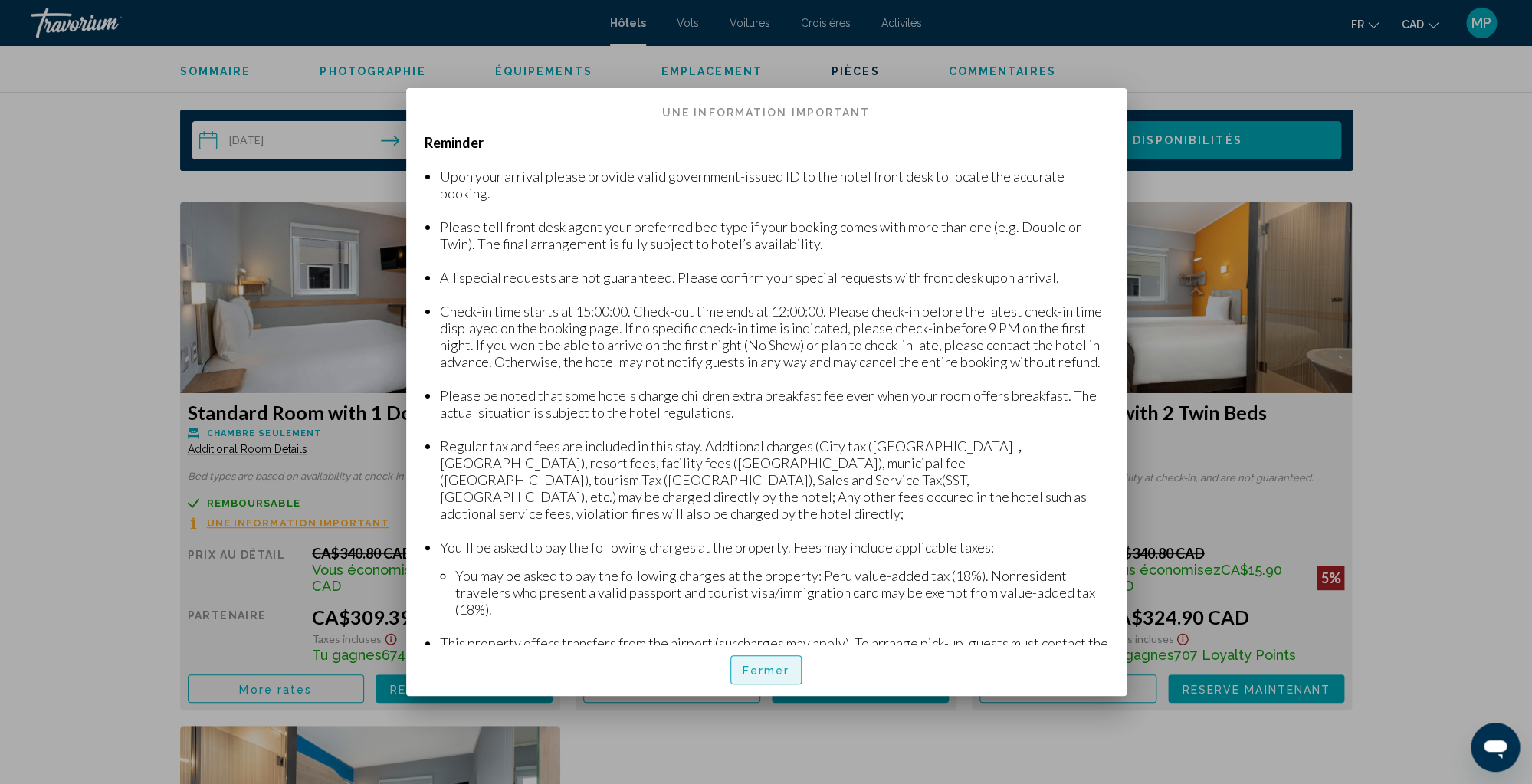
click at [771, 669] on span "Fermer" at bounding box center [766, 670] width 48 height 12
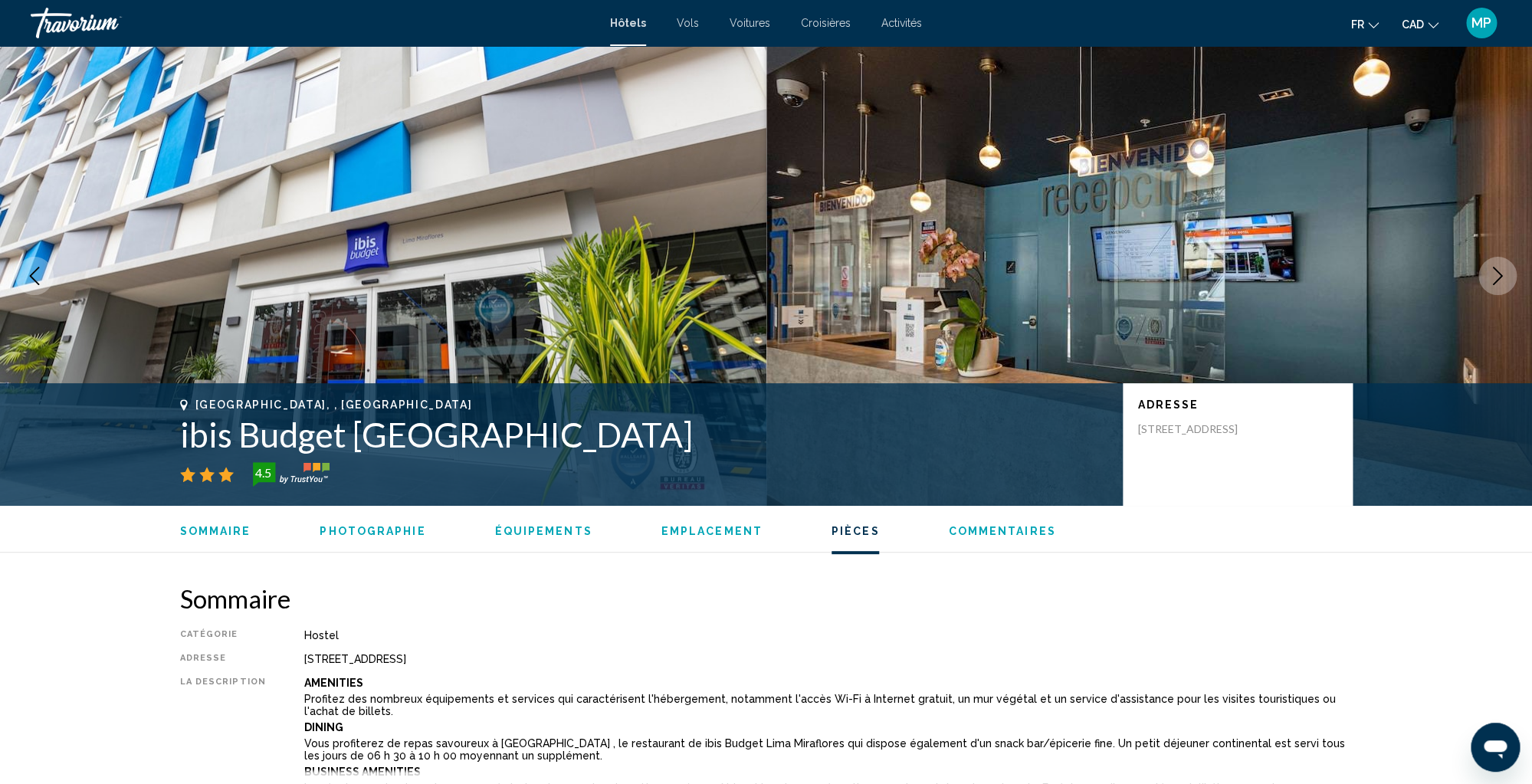
scroll to position [1969, 0]
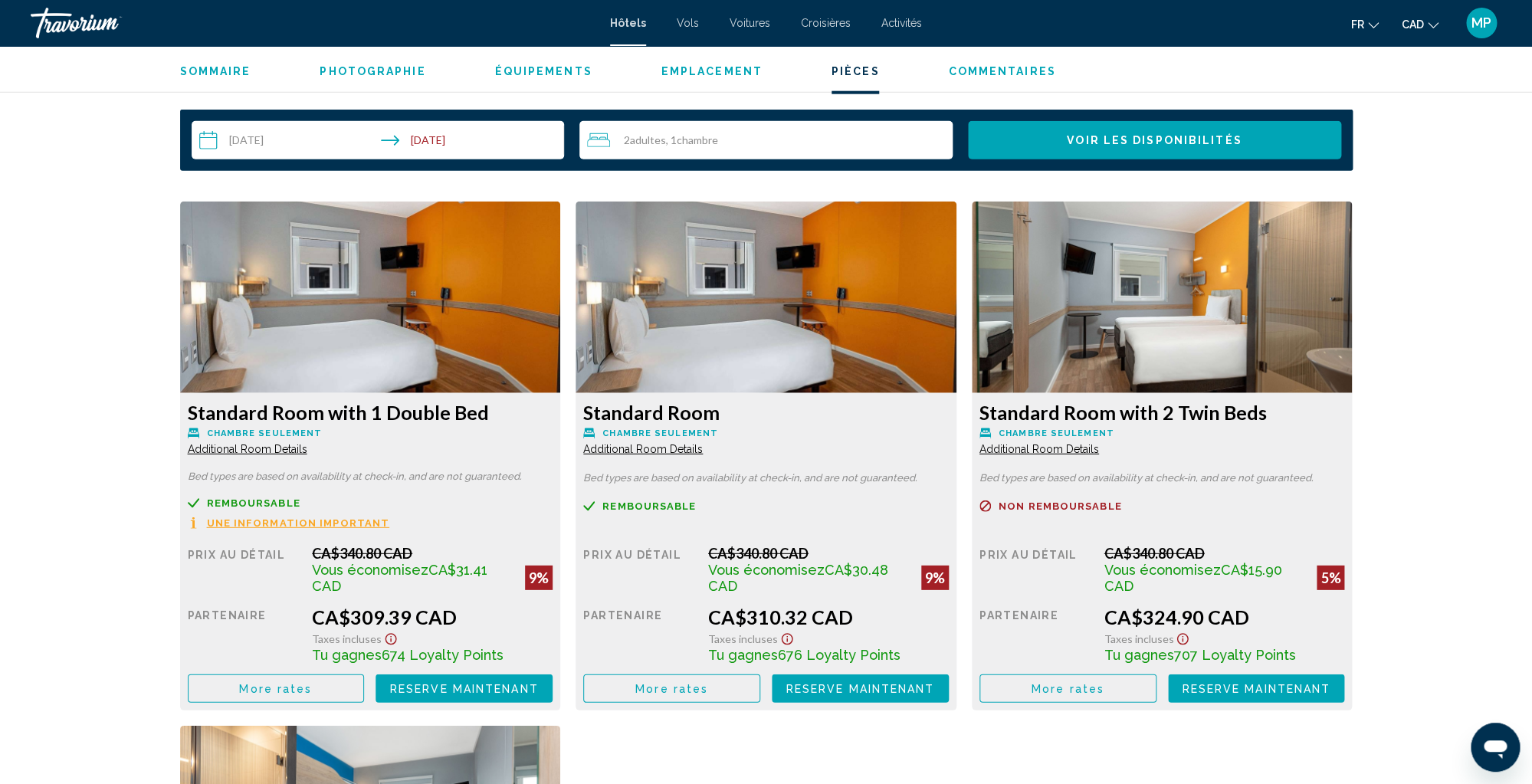
click at [1444, 420] on div "[GEOGRAPHIC_DATA], , [GEOGRAPHIC_DATA] ibis Budget Lima [GEOGRAPHIC_DATA] 4.5 A…" at bounding box center [766, 82] width 1532 height 4008
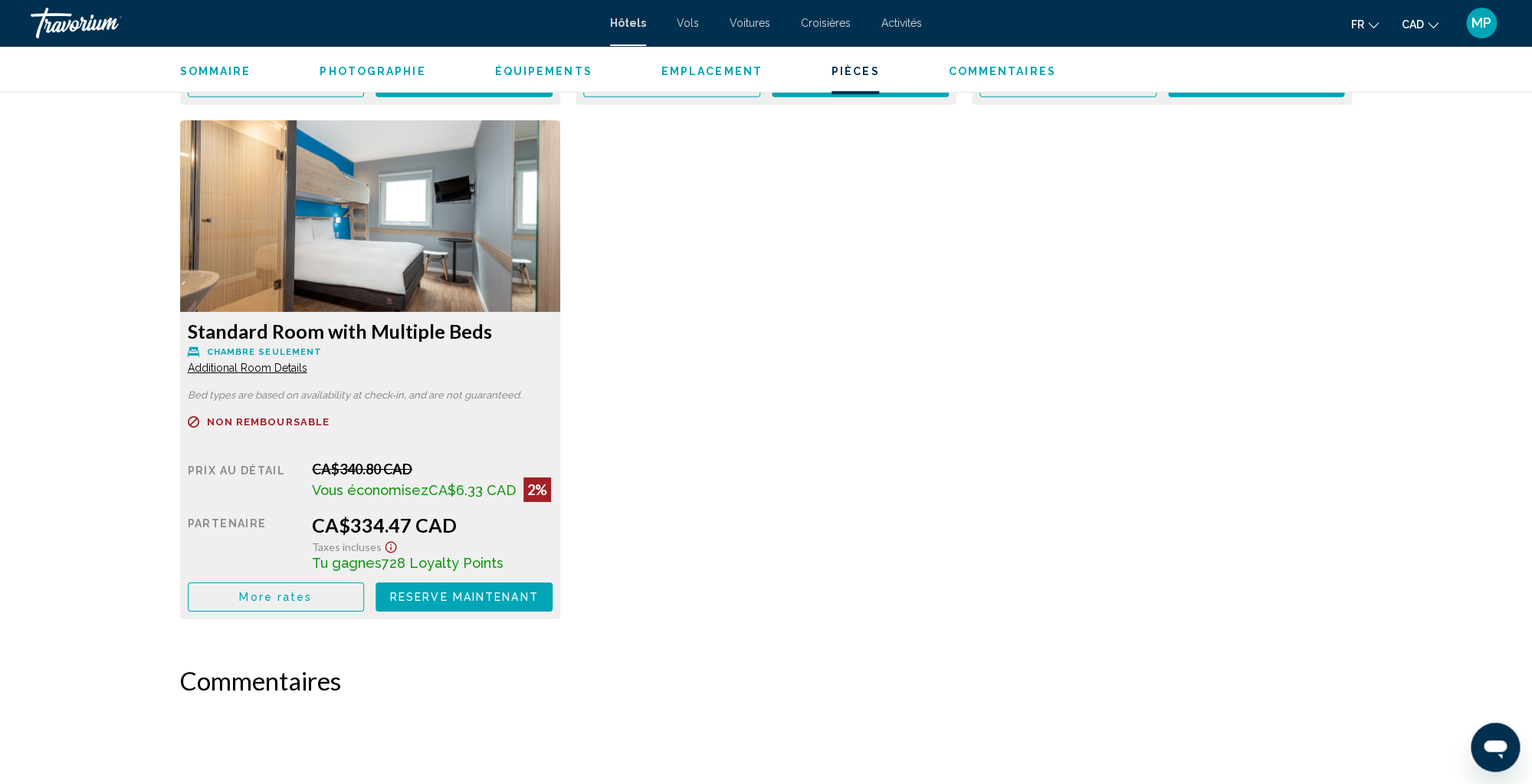
scroll to position [2571, 0]
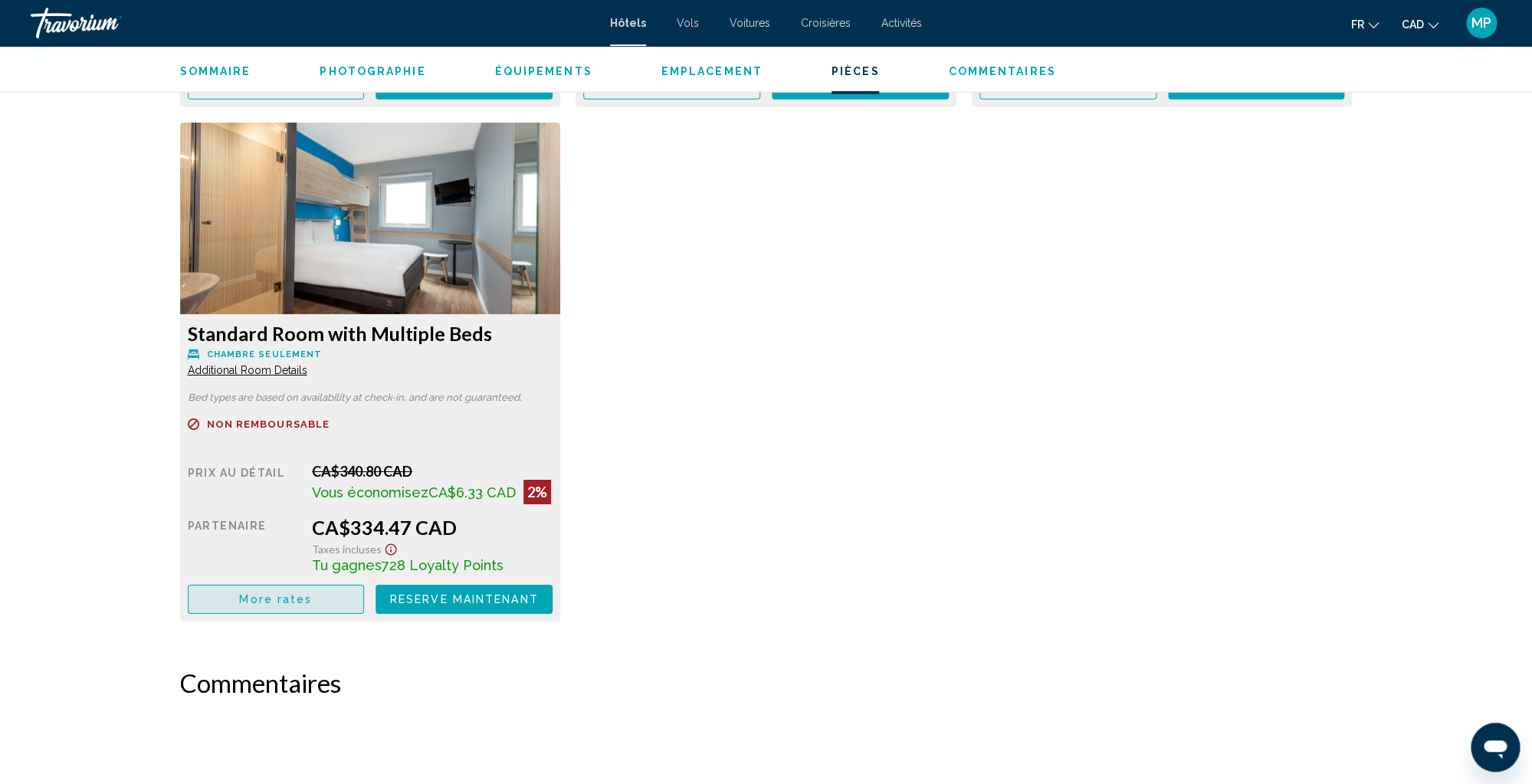
click at [249, 602] on span "More rates" at bounding box center [275, 599] width 73 height 12
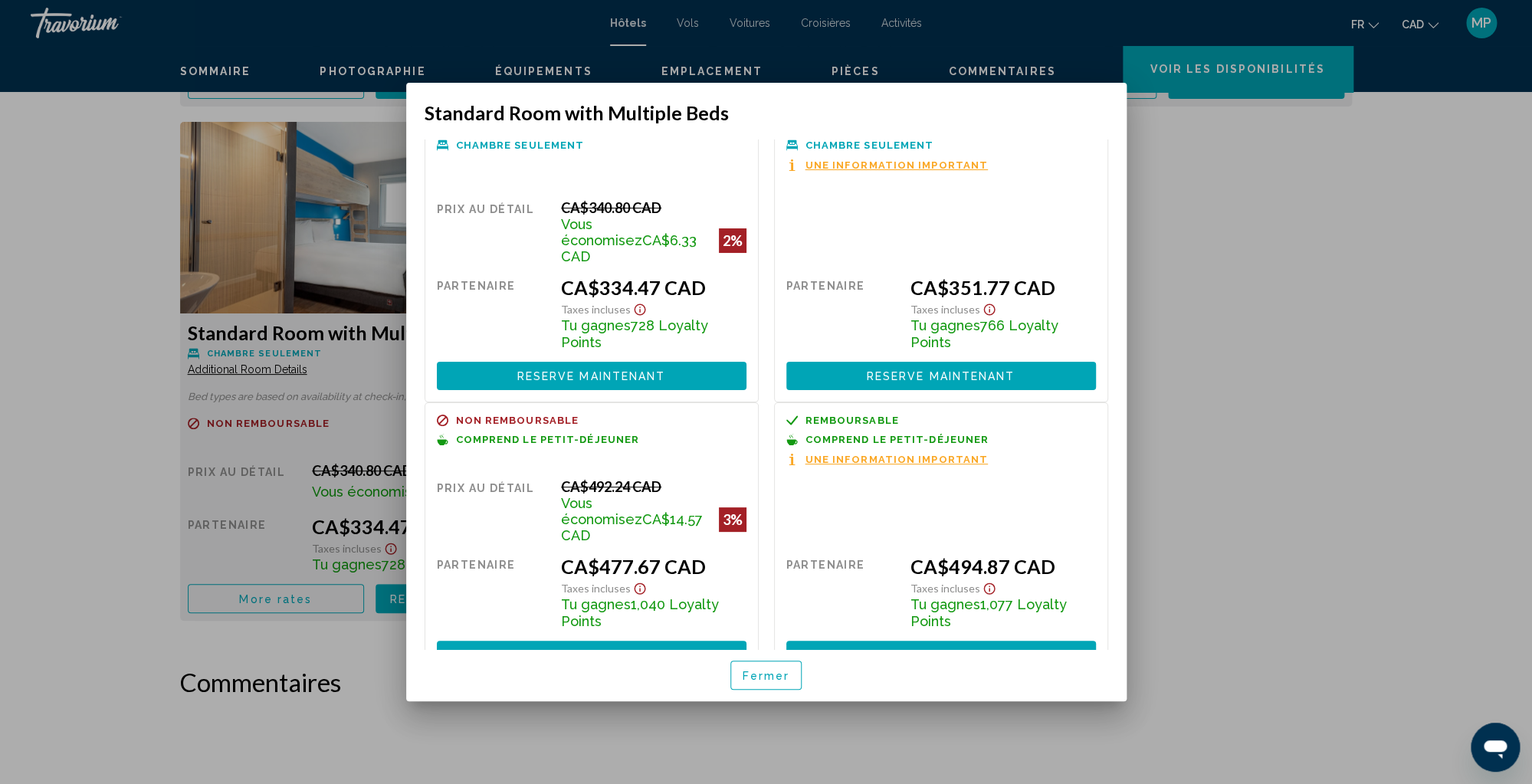
scroll to position [33, 0]
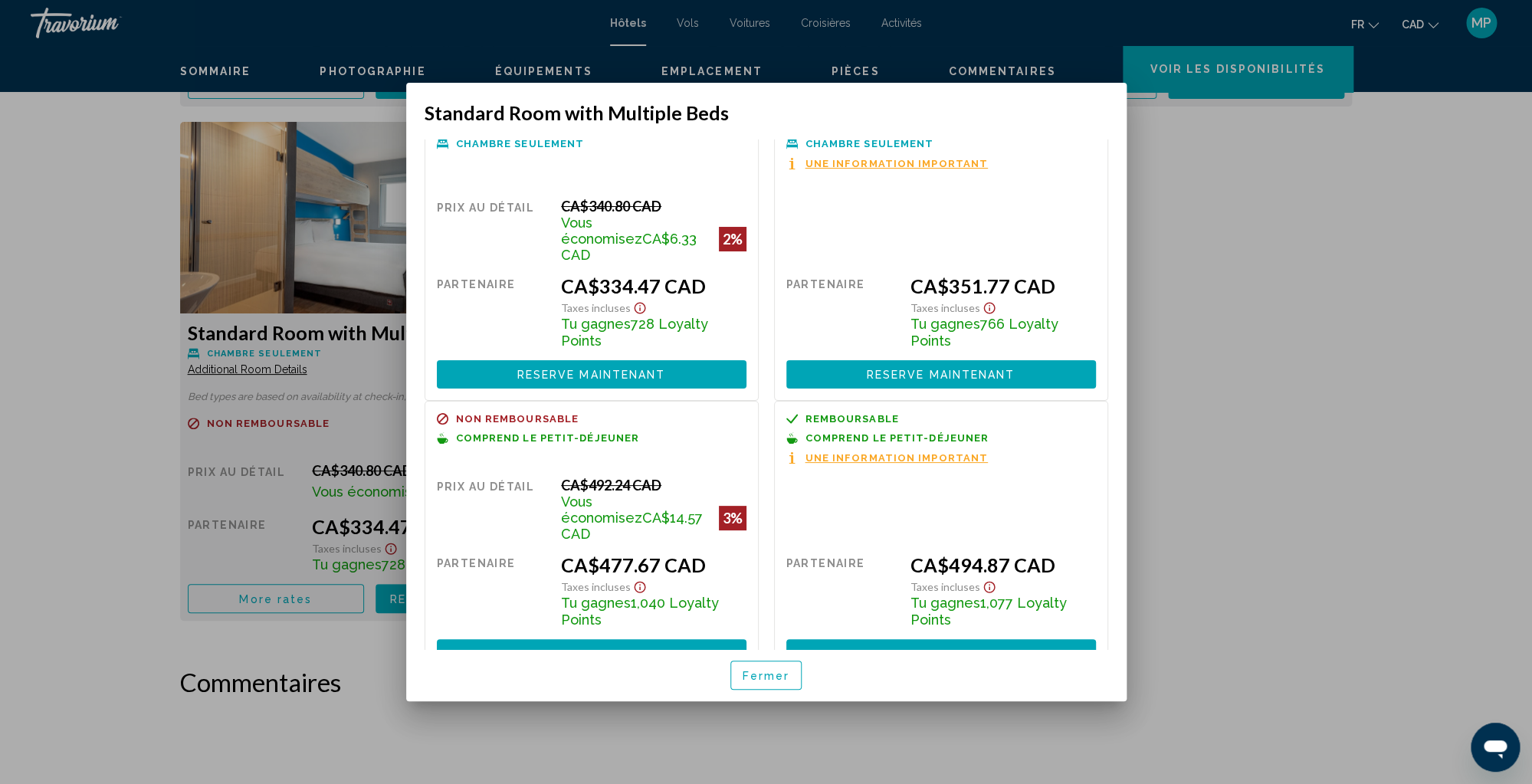
click at [757, 680] on span "Fermer" at bounding box center [766, 675] width 48 height 12
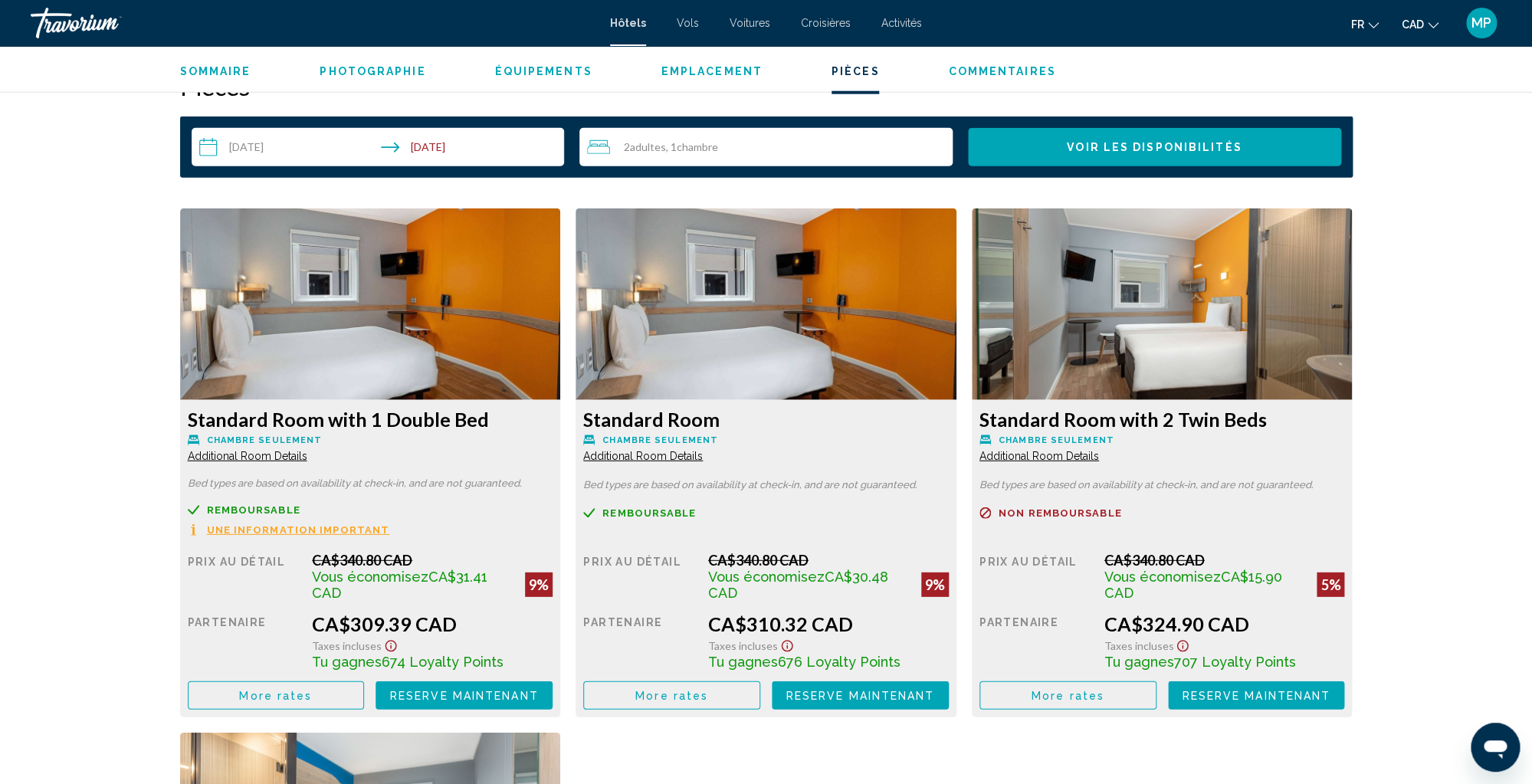
scroll to position [1956, 0]
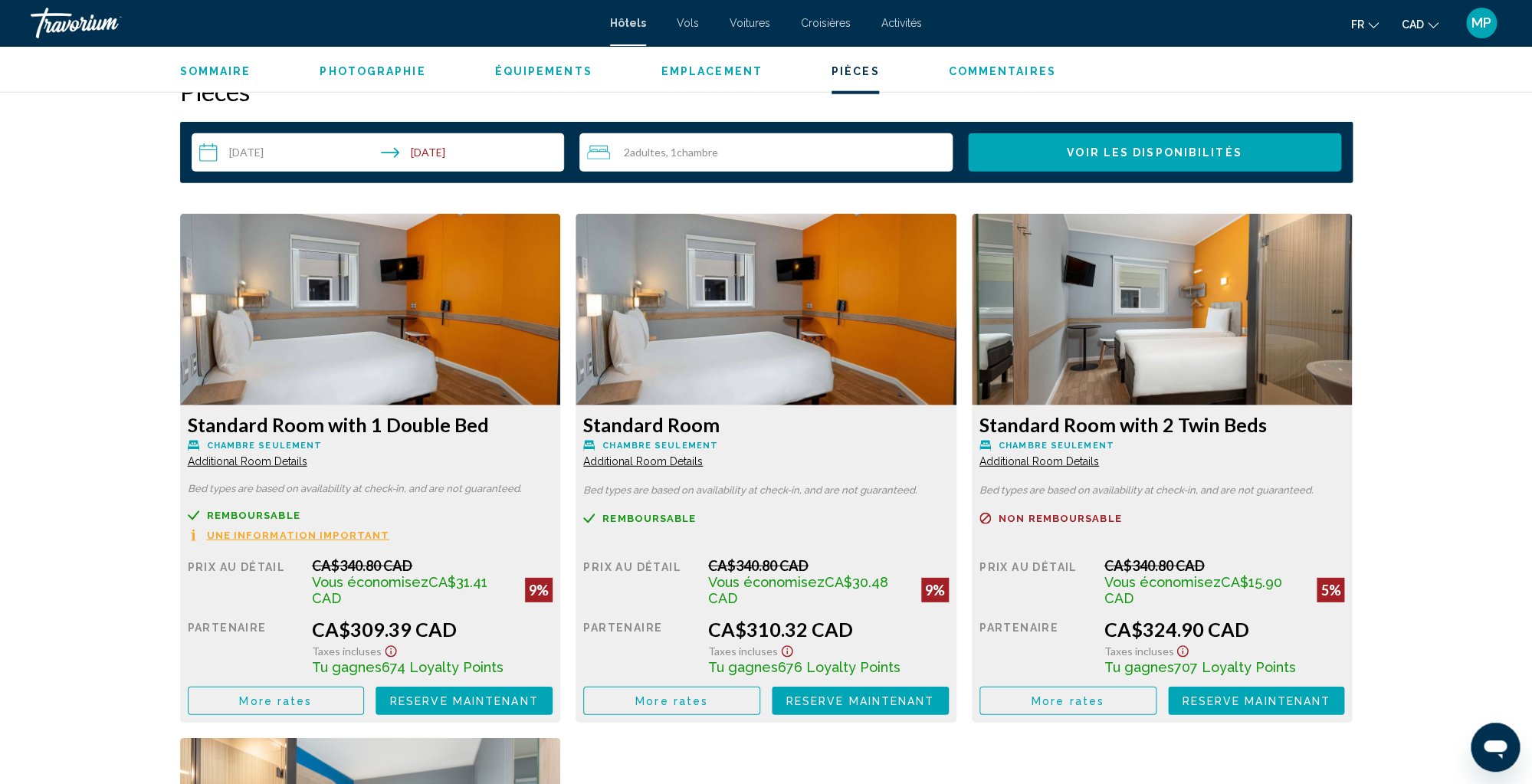
click at [1030, 150] on button "Voir les disponibilités" at bounding box center [1154, 152] width 373 height 38
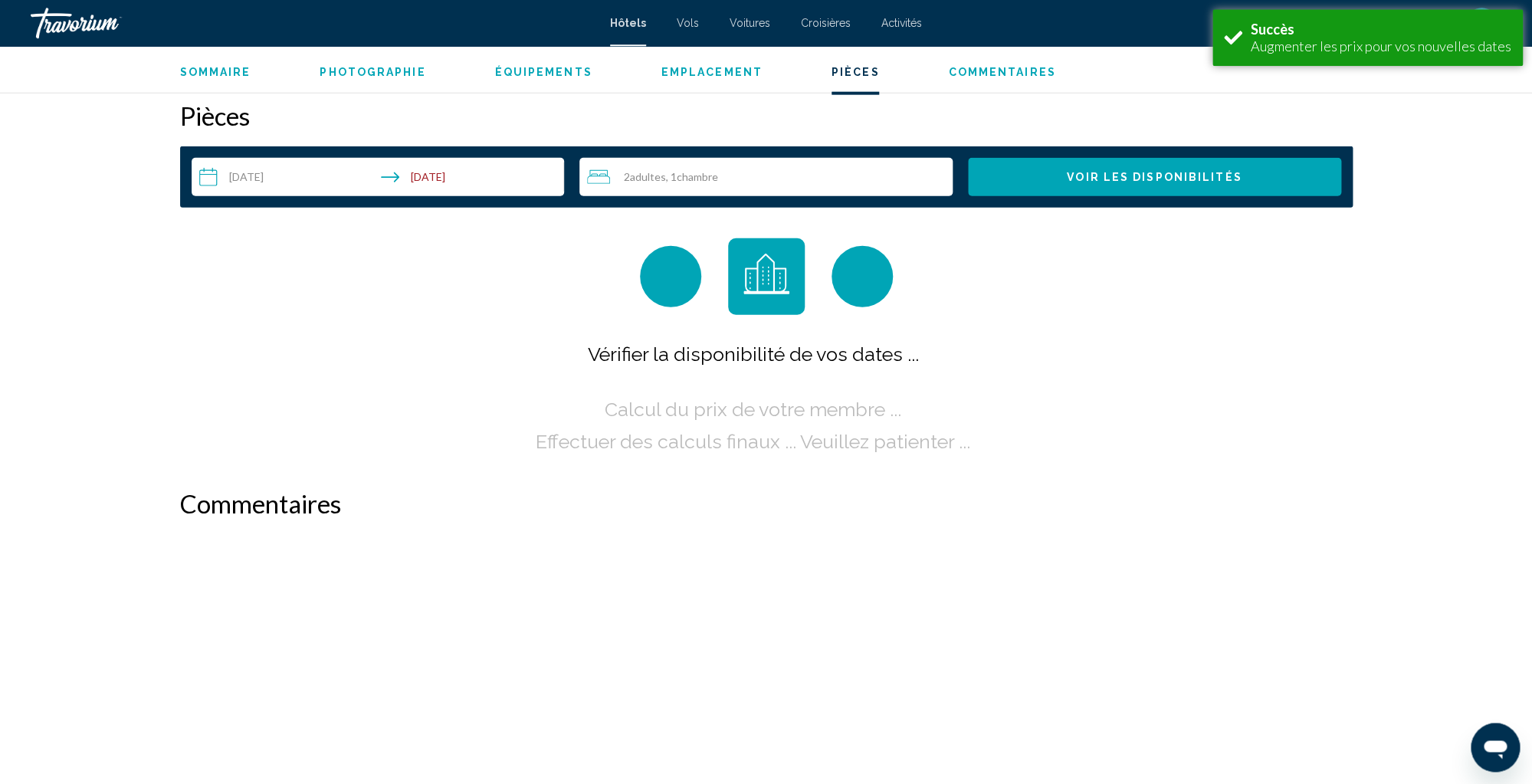
scroll to position [1939, 0]
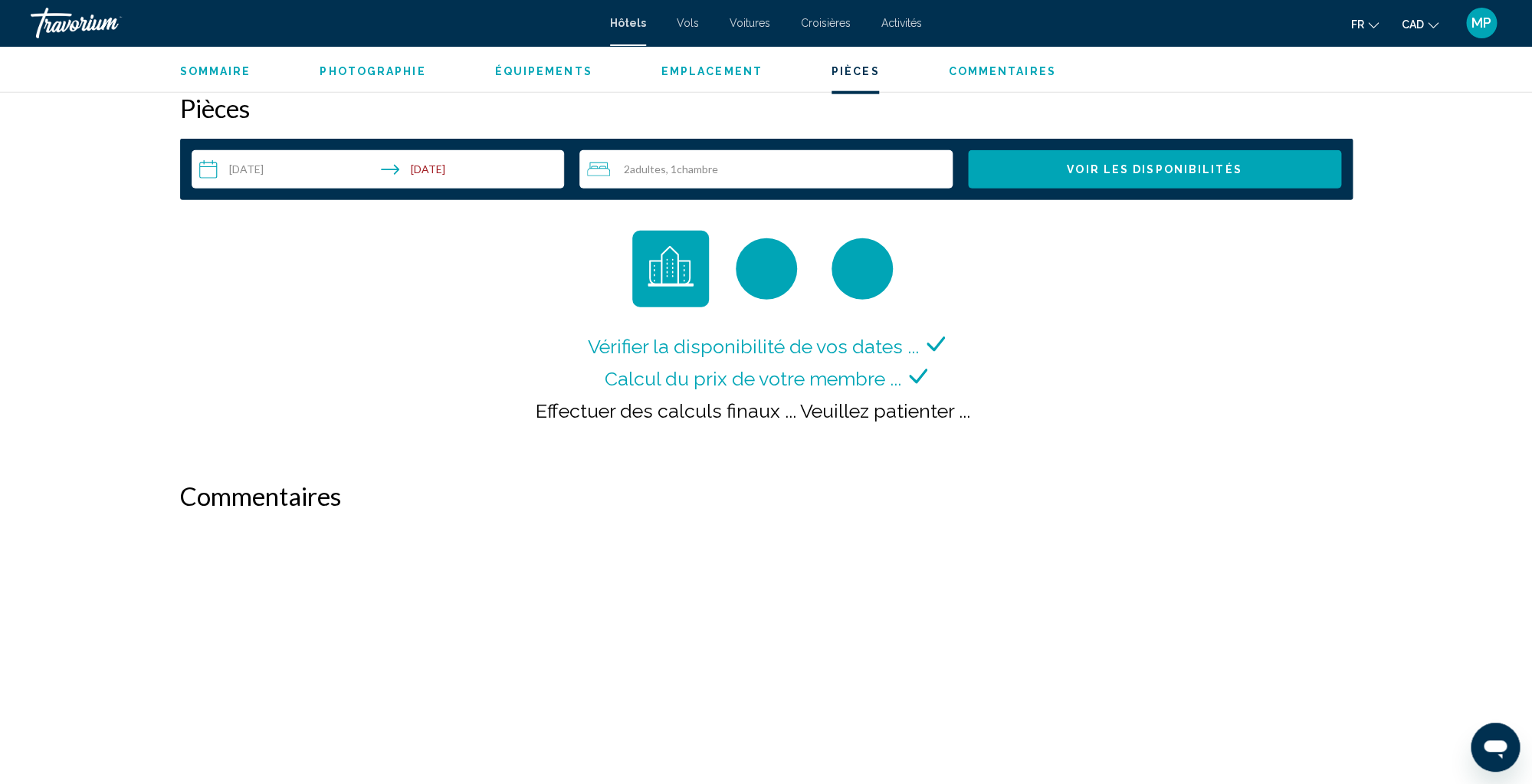
click at [686, 25] on span "Vols" at bounding box center [688, 23] width 22 height 12
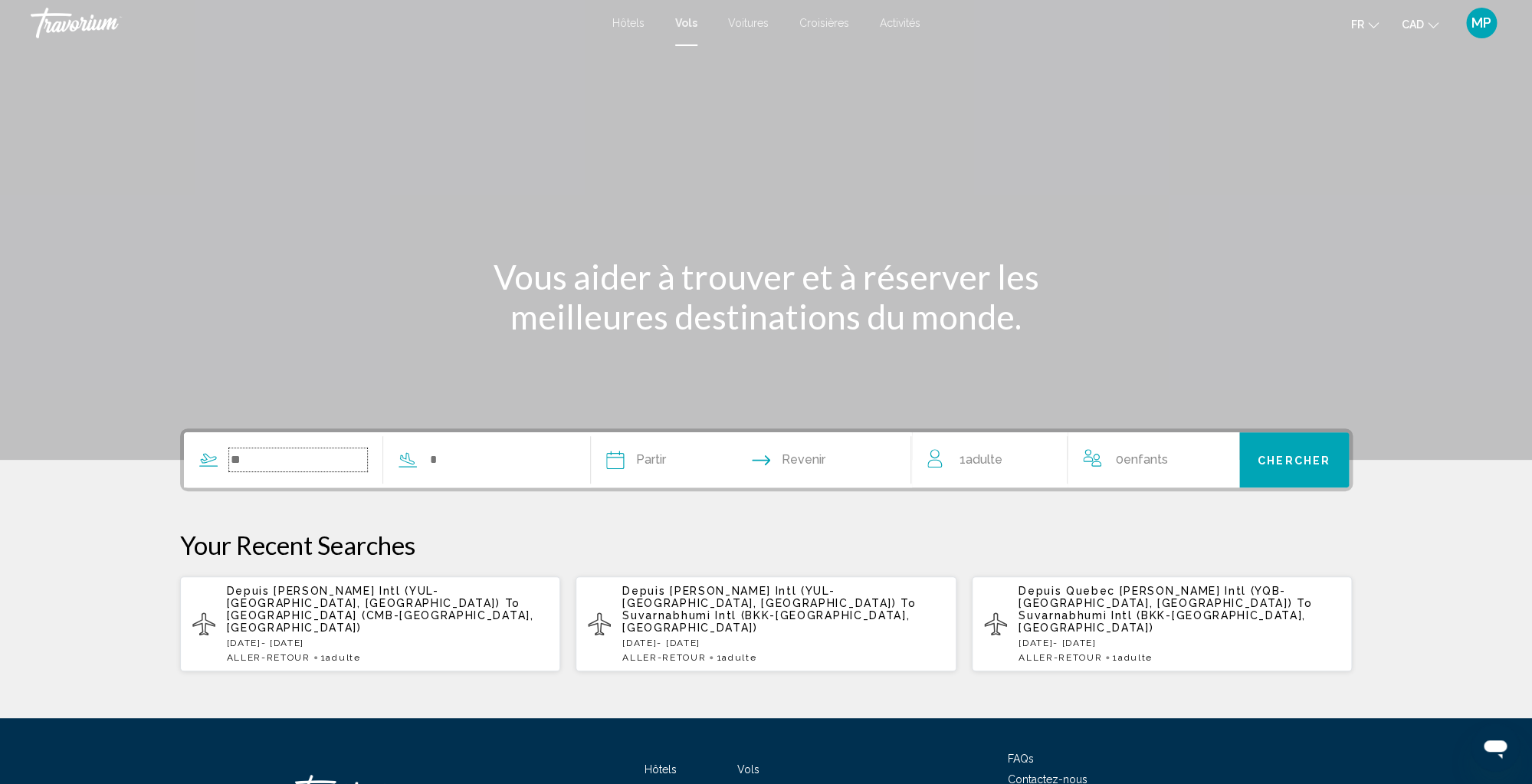
click at [311, 462] on input "Search widget" at bounding box center [298, 460] width 139 height 23
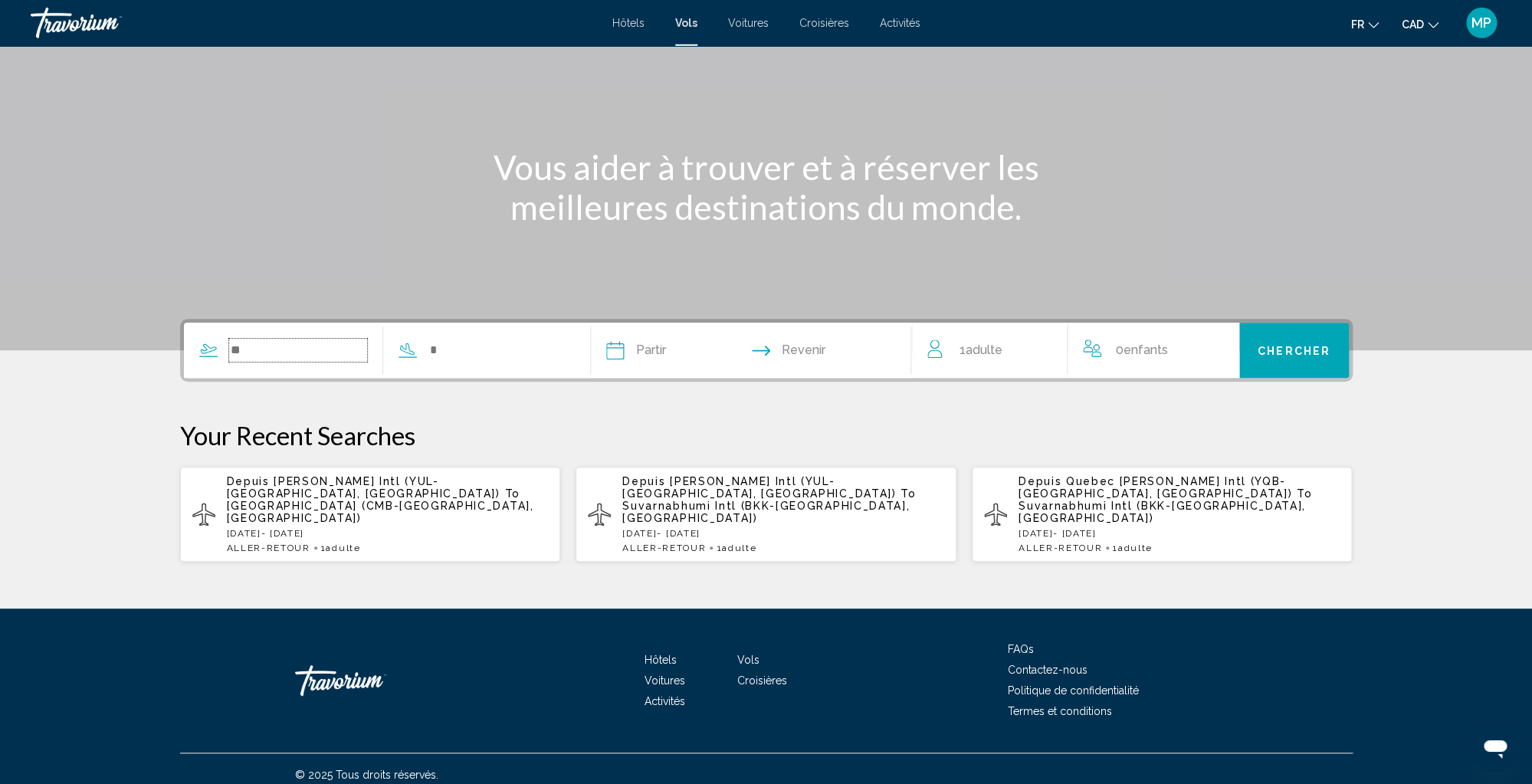
scroll to position [110, 0]
click at [305, 353] on input "Search widget" at bounding box center [298, 350] width 139 height 23
click at [494, 344] on input "Search widget" at bounding box center [497, 350] width 139 height 23
click at [295, 351] on input "Search widget" at bounding box center [298, 350] width 139 height 23
type input "*"
